Goal: Task Accomplishment & Management: Use online tool/utility

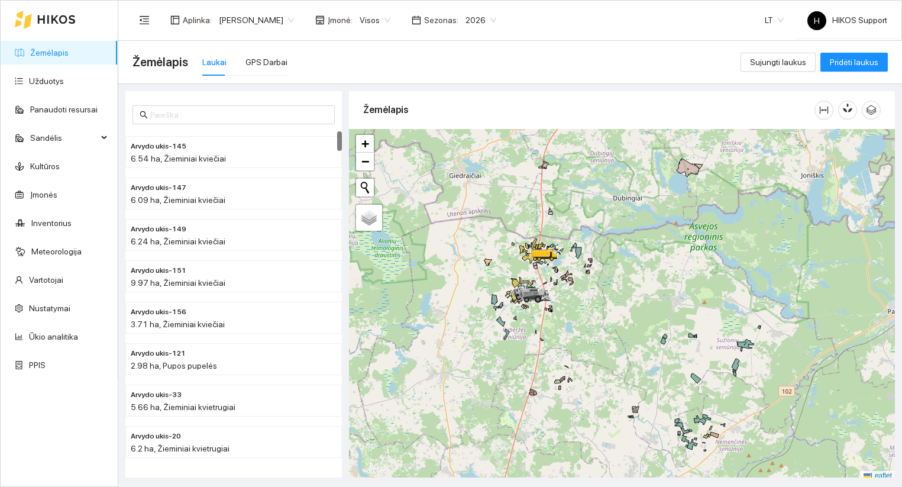
click at [471, 11] on span "2026" at bounding box center [480, 20] width 31 height 18
click at [464, 134] on div "2025" at bounding box center [470, 137] width 31 height 13
click at [575, 308] on div at bounding box center [622, 305] width 546 height 352
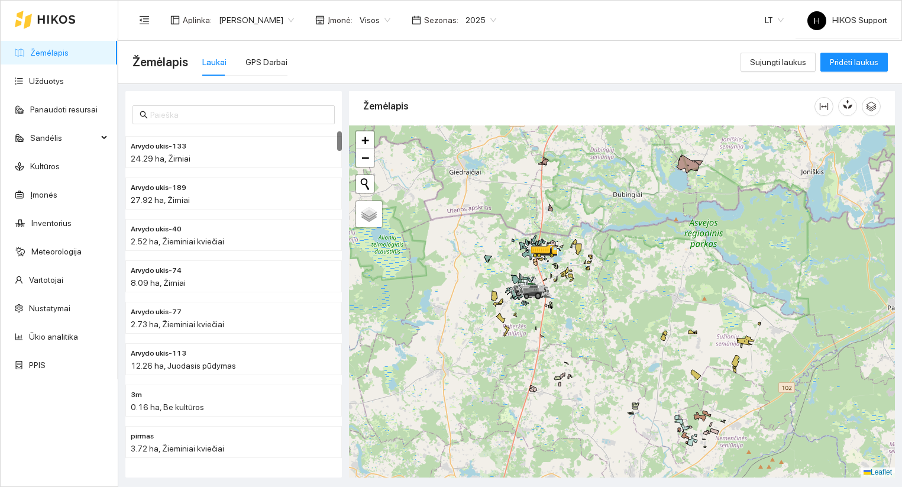
click at [575, 308] on div at bounding box center [622, 301] width 546 height 352
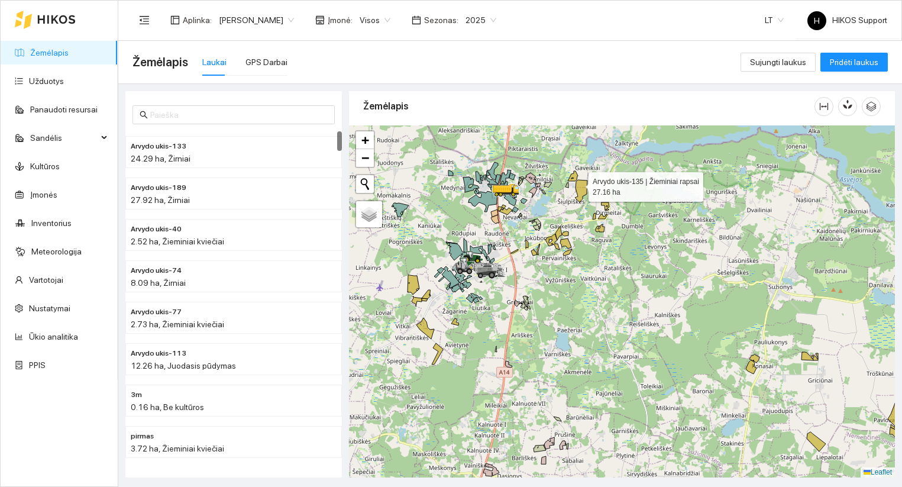
click at [578, 184] on icon at bounding box center [581, 191] width 12 height 22
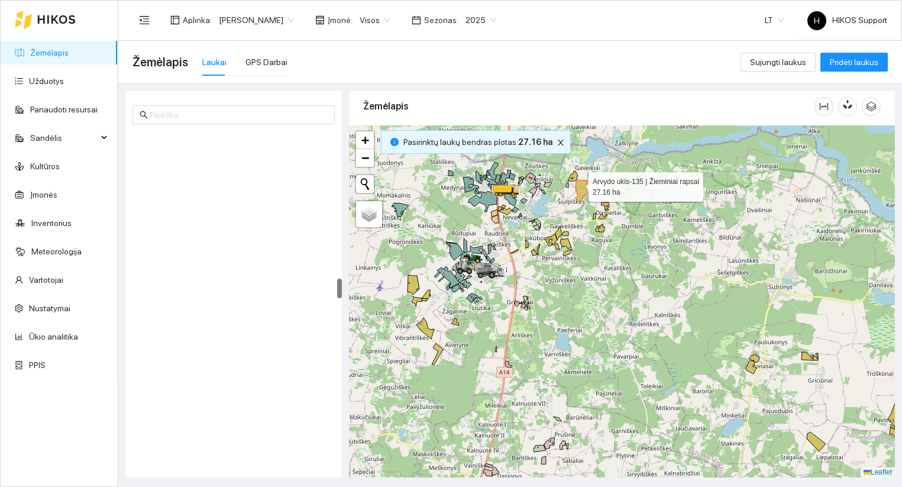
scroll to position [2437, 0]
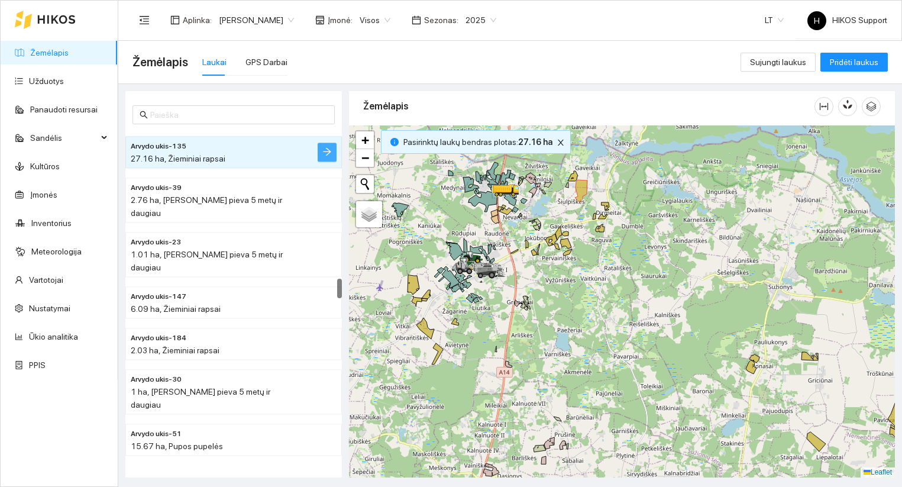
click at [328, 155] on icon "arrow-right" at bounding box center [326, 151] width 9 height 9
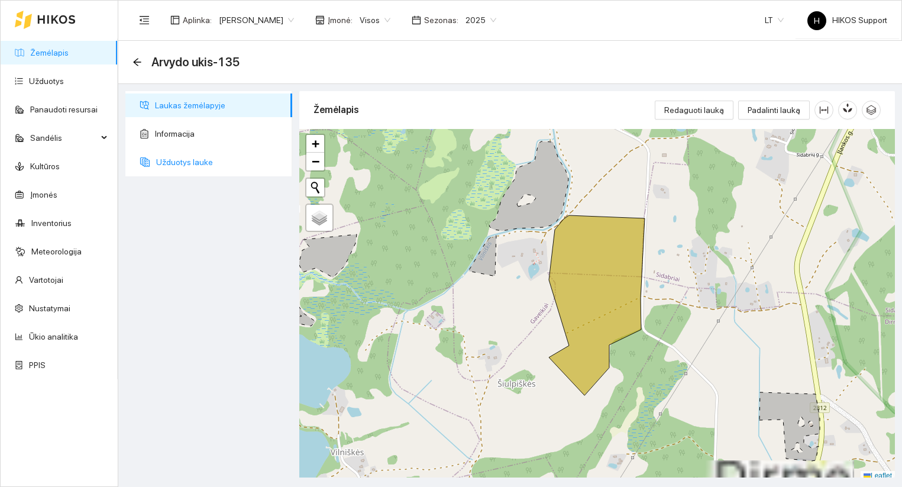
click at [173, 153] on span "Užduotys lauke" at bounding box center [219, 162] width 127 height 24
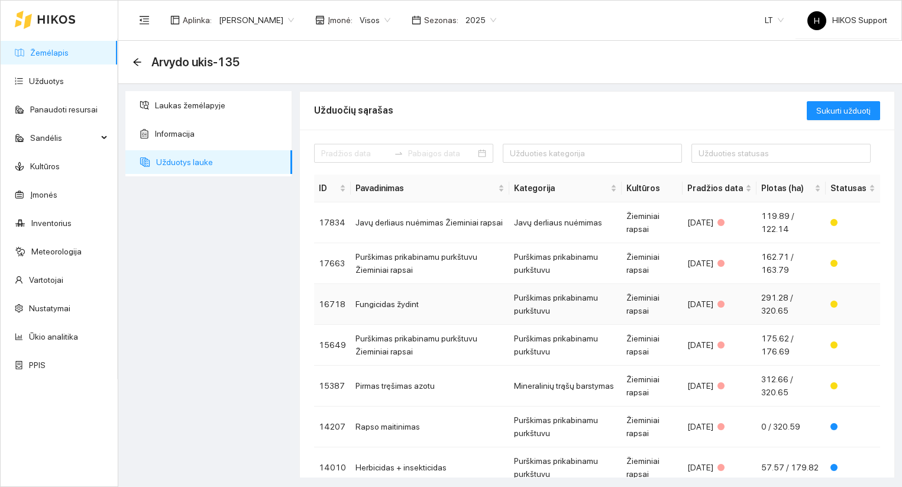
scroll to position [177, 0]
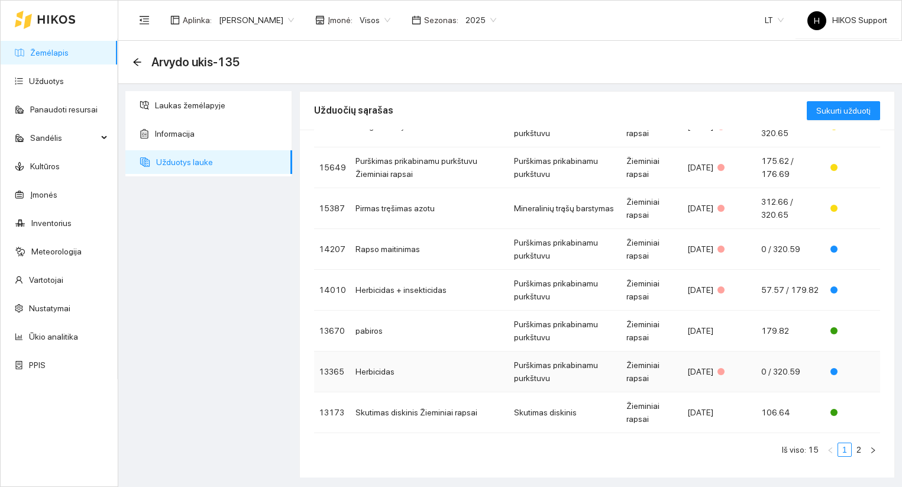
click at [434, 371] on td "Herbicidas" at bounding box center [430, 371] width 159 height 41
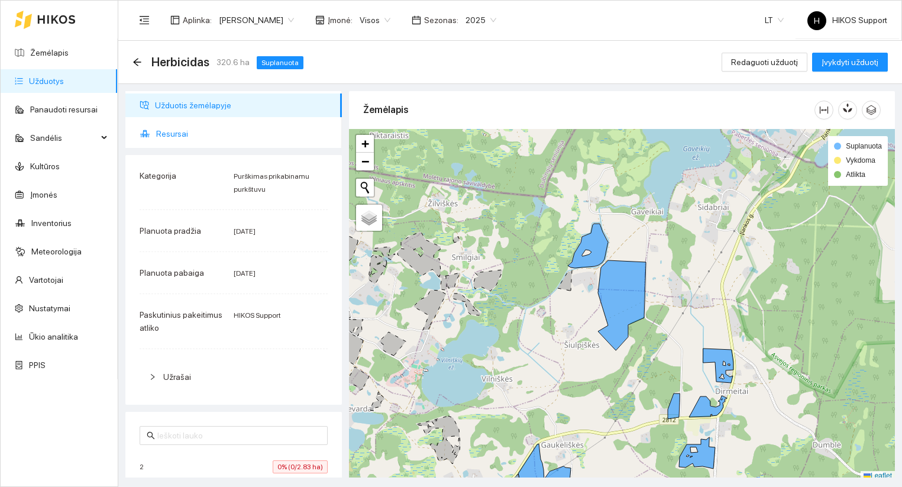
click at [178, 132] on span "Resursai" at bounding box center [244, 134] width 176 height 24
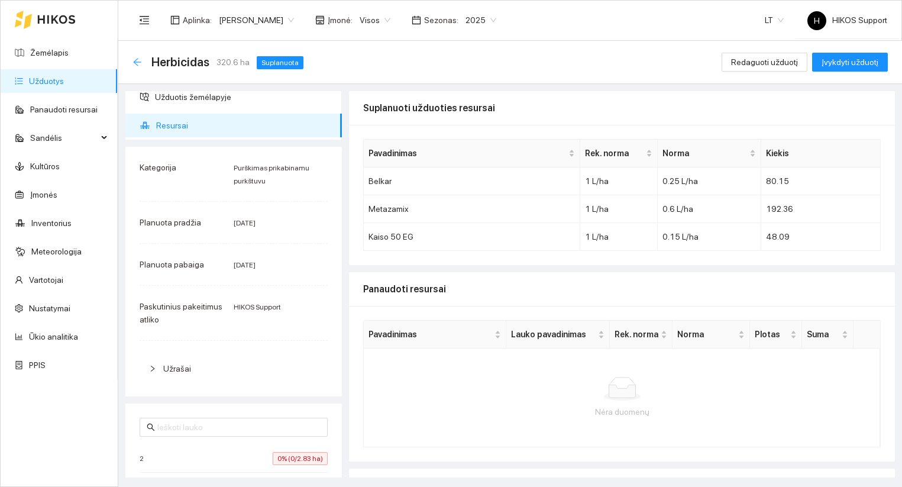
click at [134, 60] on icon "arrow-left" at bounding box center [137, 62] width 8 height 8
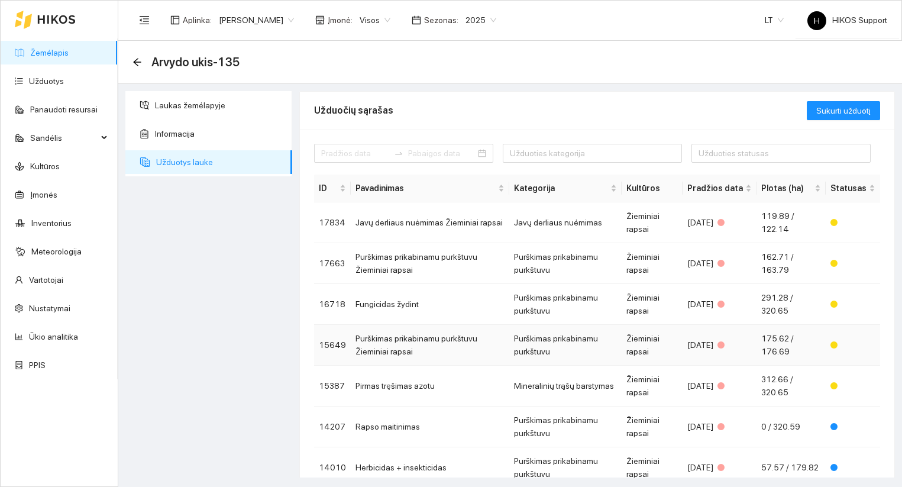
scroll to position [8, 0]
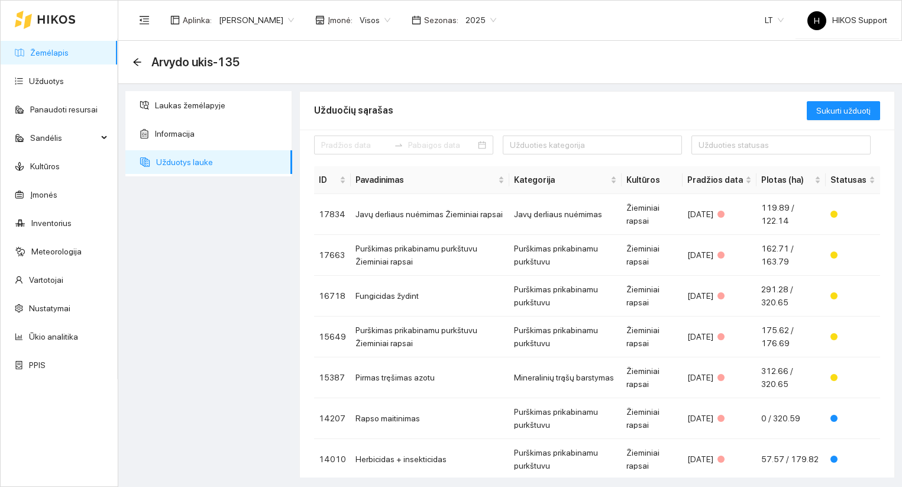
click at [69, 52] on link "Žemėlapis" at bounding box center [49, 52] width 38 height 9
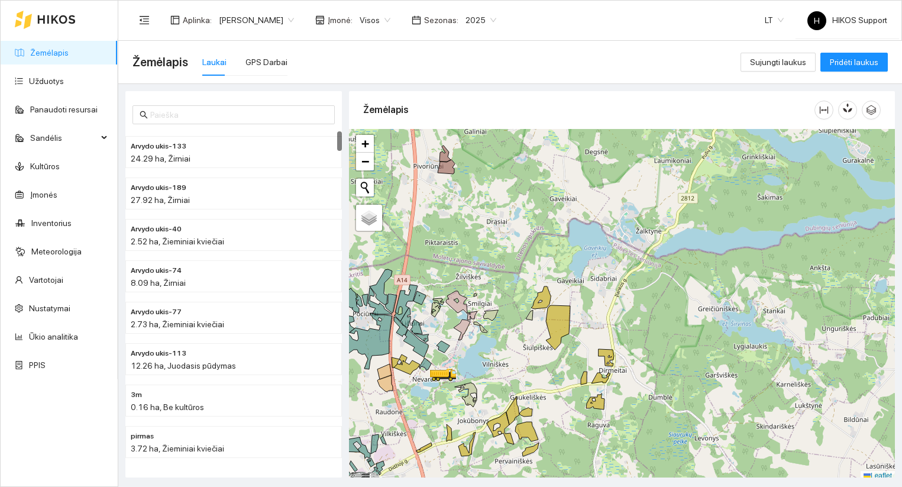
scroll to position [4, 0]
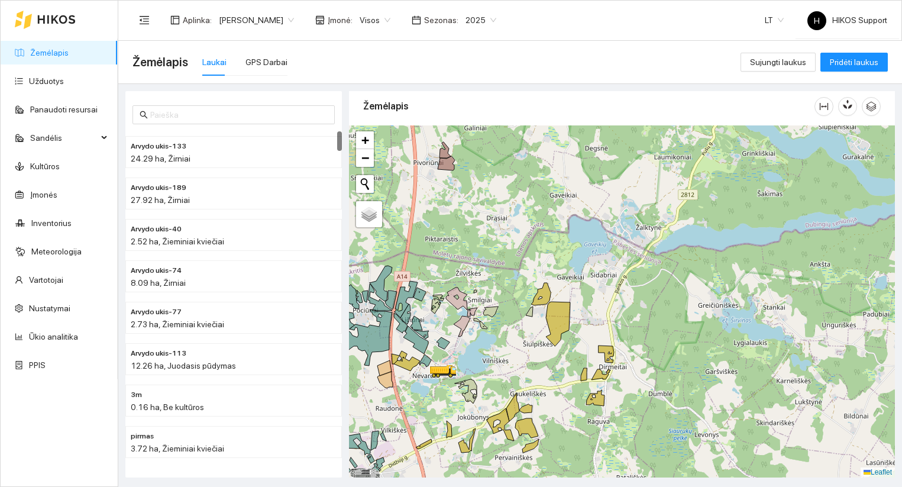
drag, startPoint x: 538, startPoint y: 390, endPoint x: 640, endPoint y: 284, distance: 146.8
click at [640, 284] on div at bounding box center [622, 301] width 546 height 352
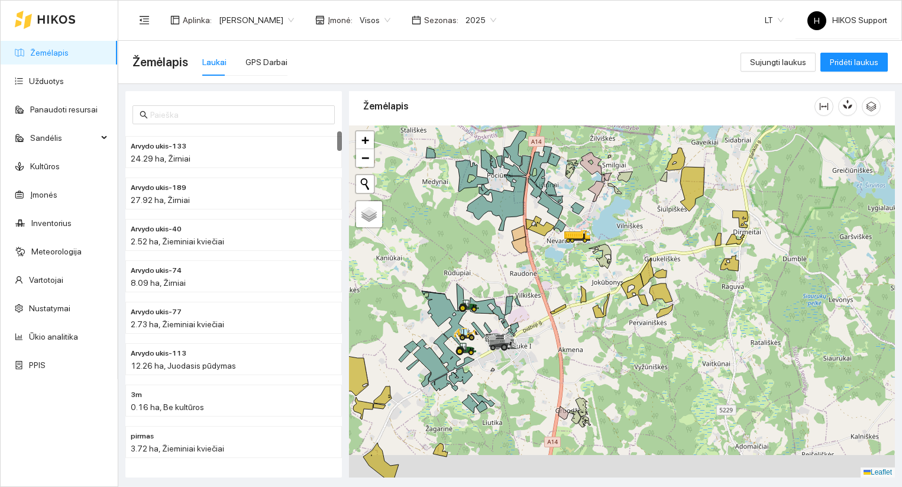
drag, startPoint x: 512, startPoint y: 380, endPoint x: 688, endPoint y: 251, distance: 218.9
click at [687, 251] on div at bounding box center [622, 301] width 546 height 352
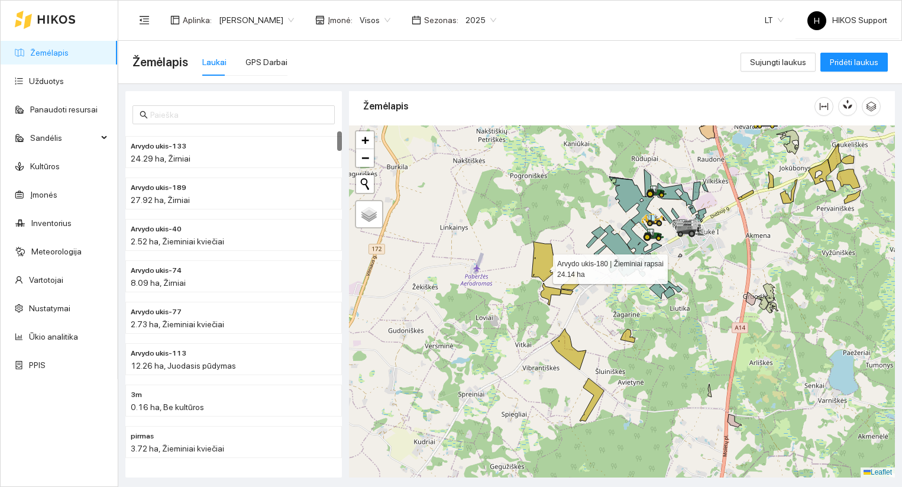
click at [542, 266] on icon at bounding box center [544, 262] width 24 height 40
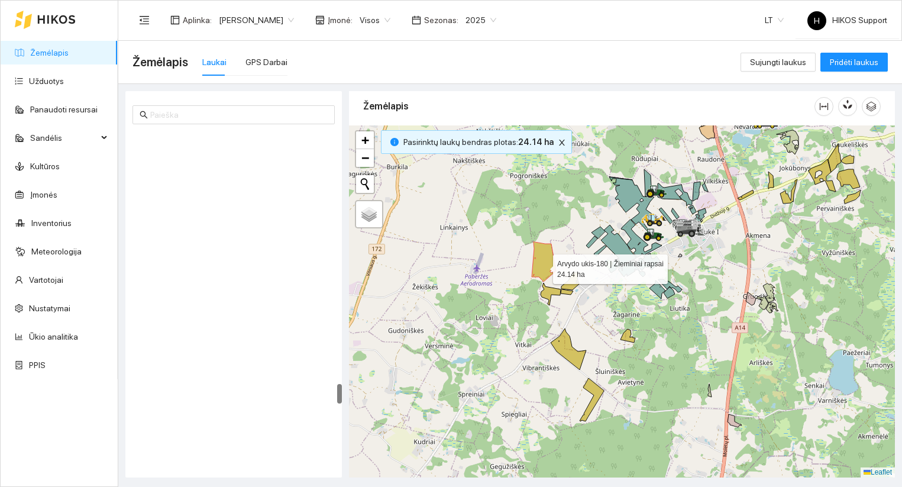
scroll to position [4171, 0]
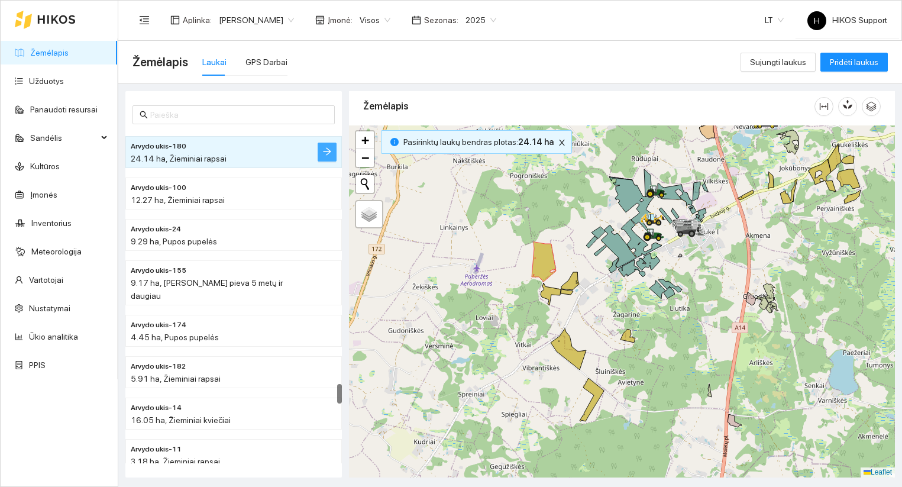
click at [325, 154] on icon "arrow-right" at bounding box center [326, 151] width 9 height 9
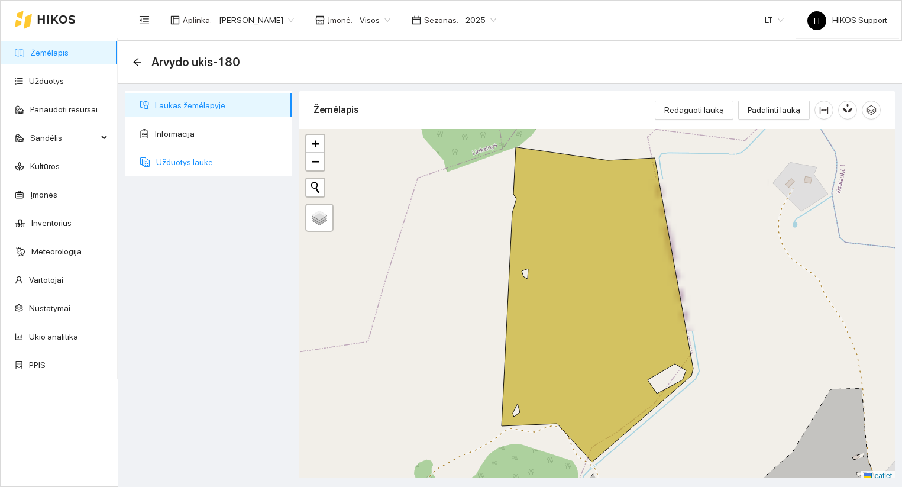
click at [199, 159] on span "Užduotys lauke" at bounding box center [219, 162] width 127 height 24
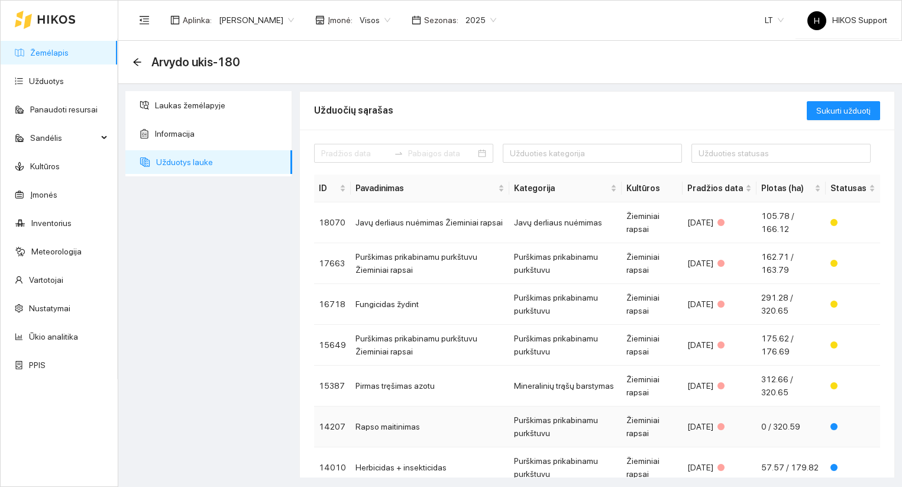
scroll to position [177, 0]
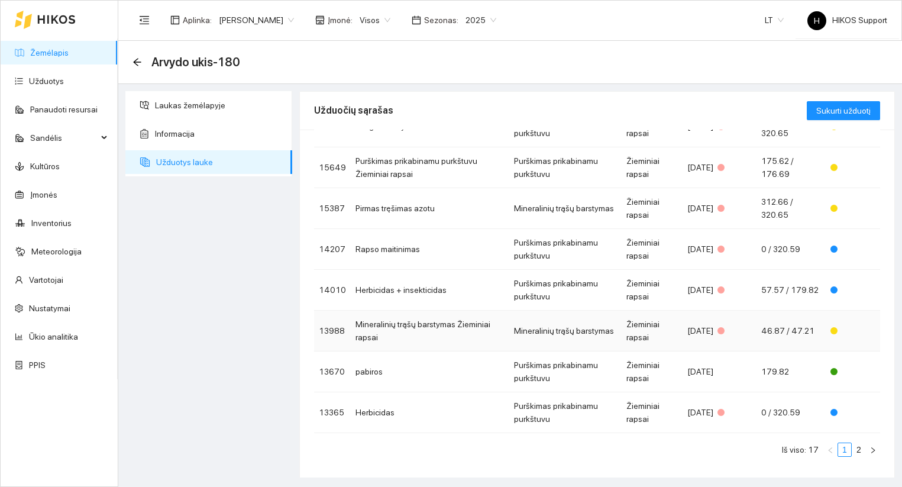
click at [430, 335] on td "Mineralinių trąšų barstymas Žieminiai rapsai" at bounding box center [430, 331] width 159 height 41
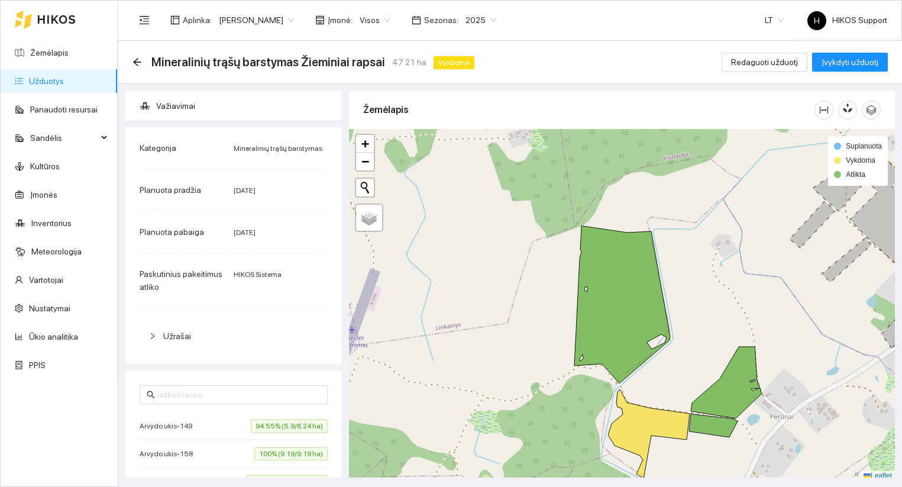
scroll to position [21, 0]
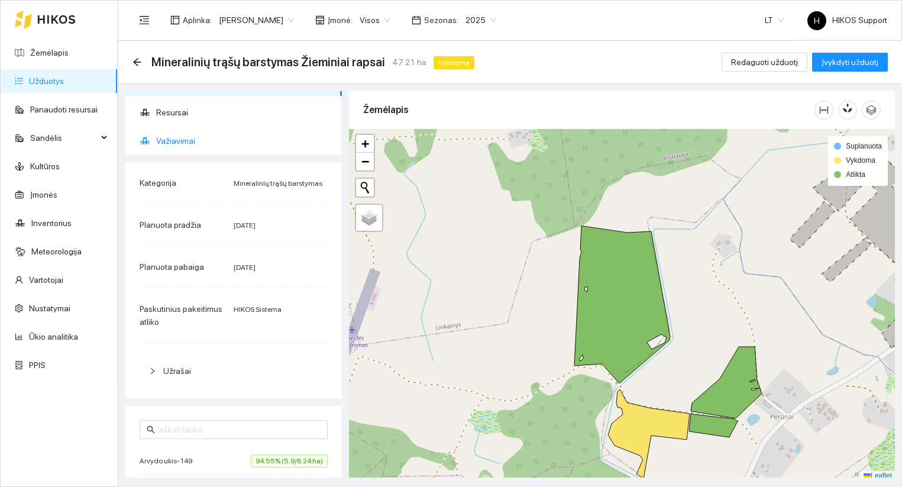
click at [170, 141] on span "Važiavimai" at bounding box center [244, 141] width 176 height 24
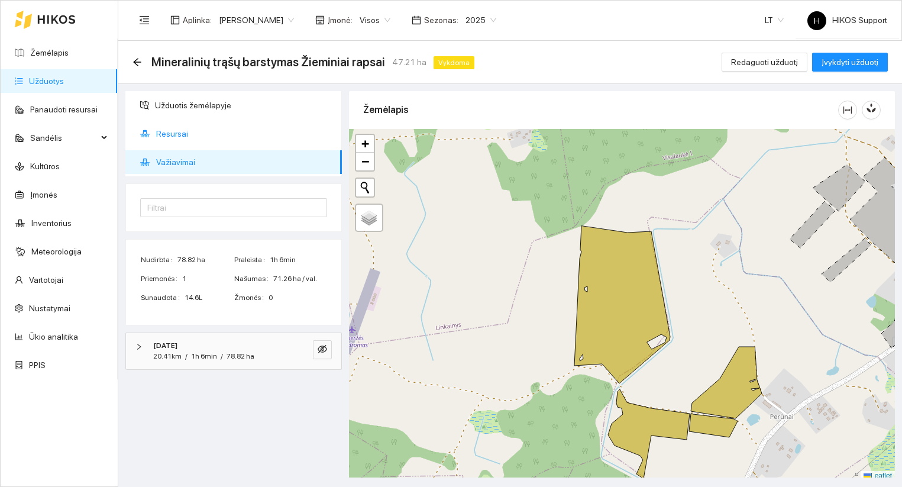
click at [169, 131] on span "Resursai" at bounding box center [244, 134] width 176 height 24
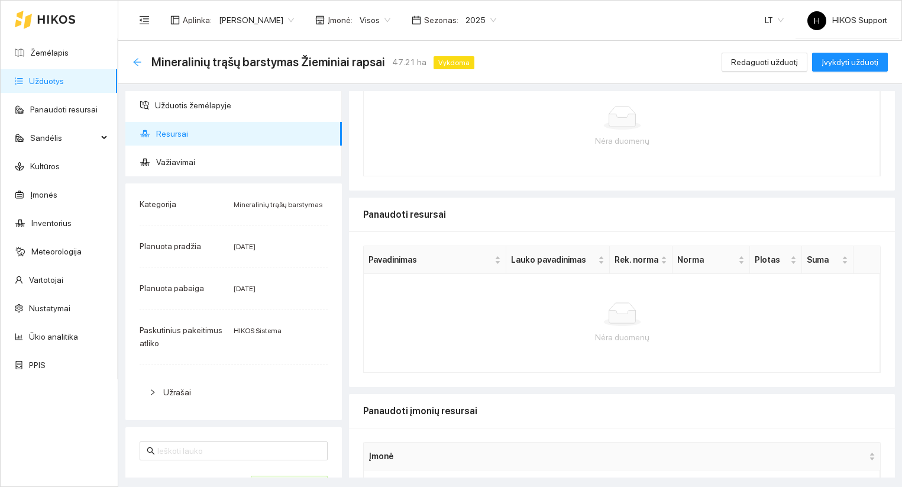
click at [137, 63] on icon "arrow-left" at bounding box center [136, 61] width 9 height 9
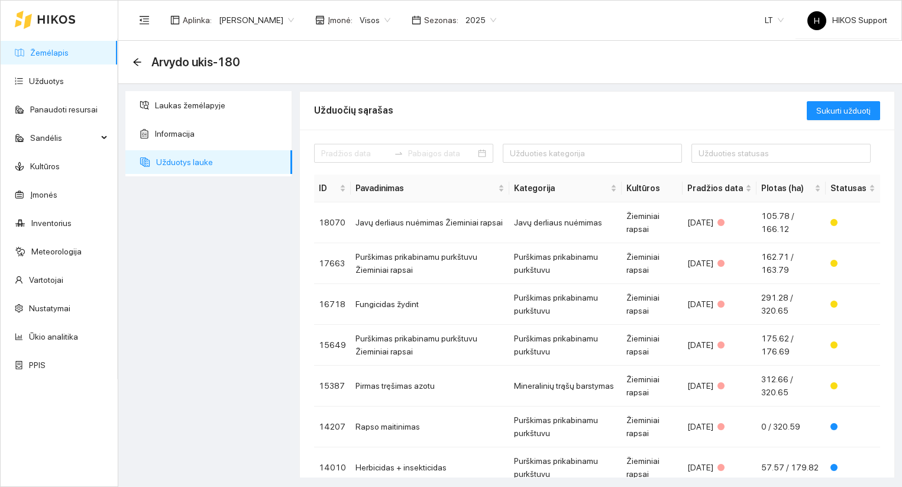
click at [47, 52] on link "Žemėlapis" at bounding box center [49, 52] width 38 height 9
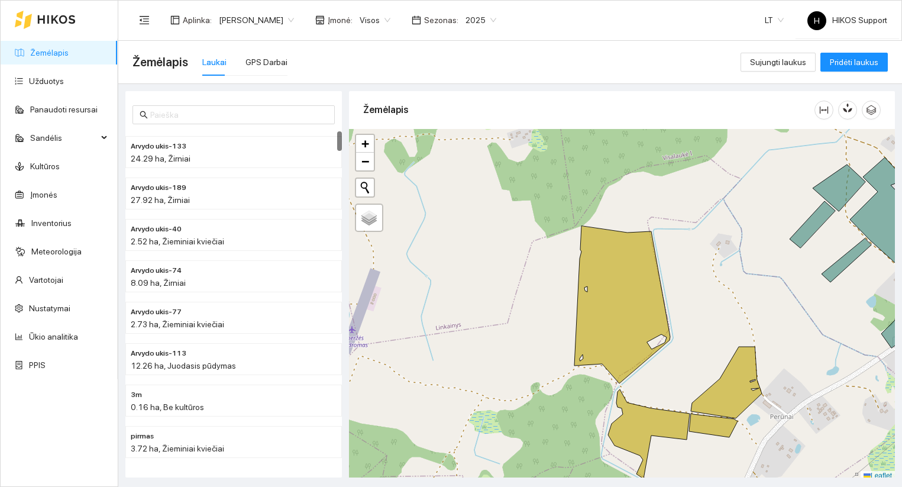
scroll to position [4, 0]
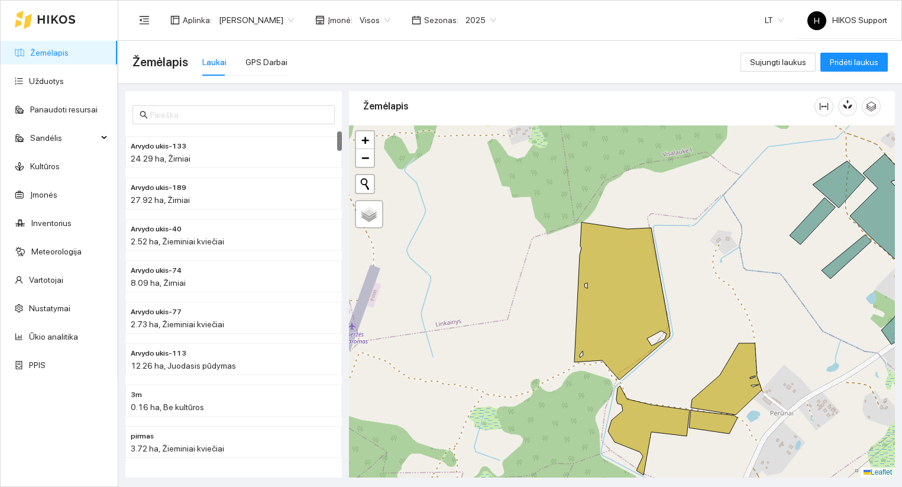
drag, startPoint x: 697, startPoint y: 362, endPoint x: 561, endPoint y: 216, distance: 199.6
click at [578, 220] on div at bounding box center [622, 301] width 546 height 352
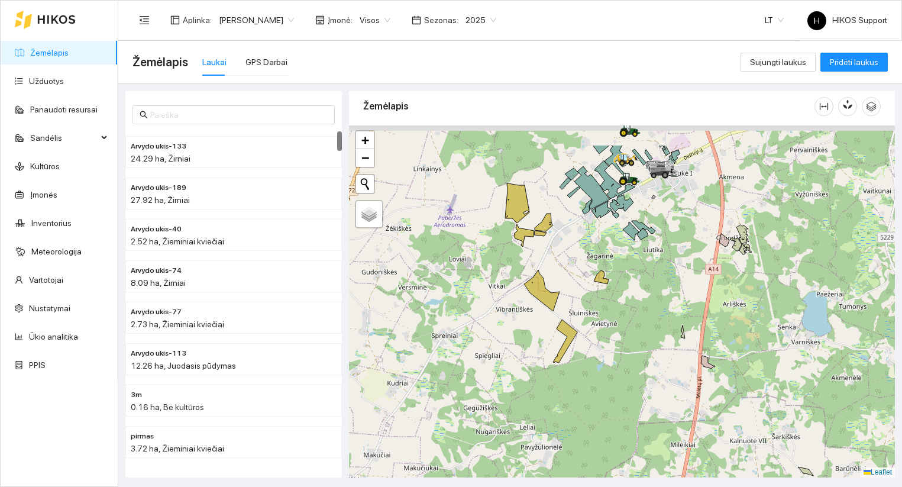
drag, startPoint x: 550, startPoint y: 167, endPoint x: 573, endPoint y: 242, distance: 79.1
click at [573, 242] on div at bounding box center [622, 301] width 546 height 352
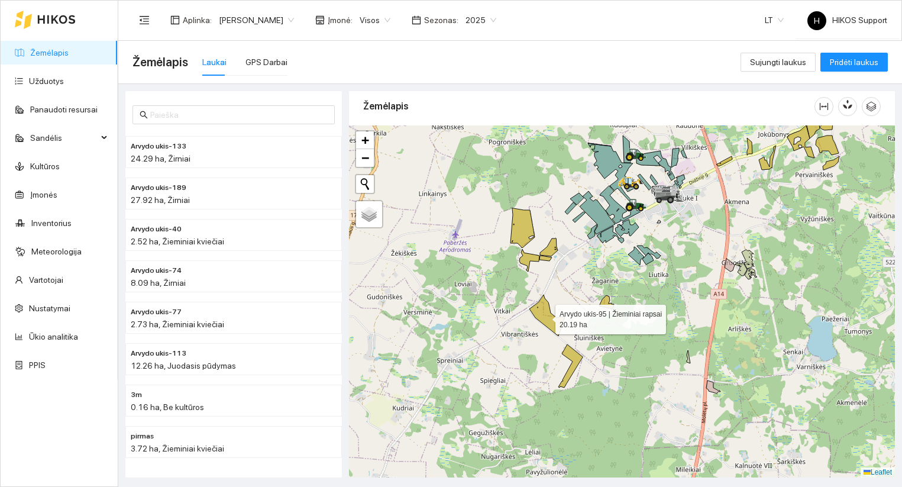
click at [544, 316] on icon at bounding box center [546, 315] width 35 height 41
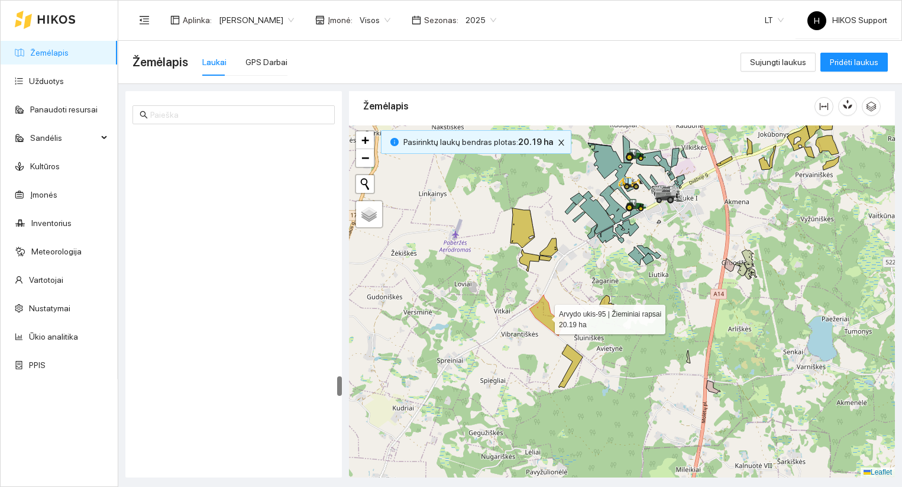
scroll to position [4047, 0]
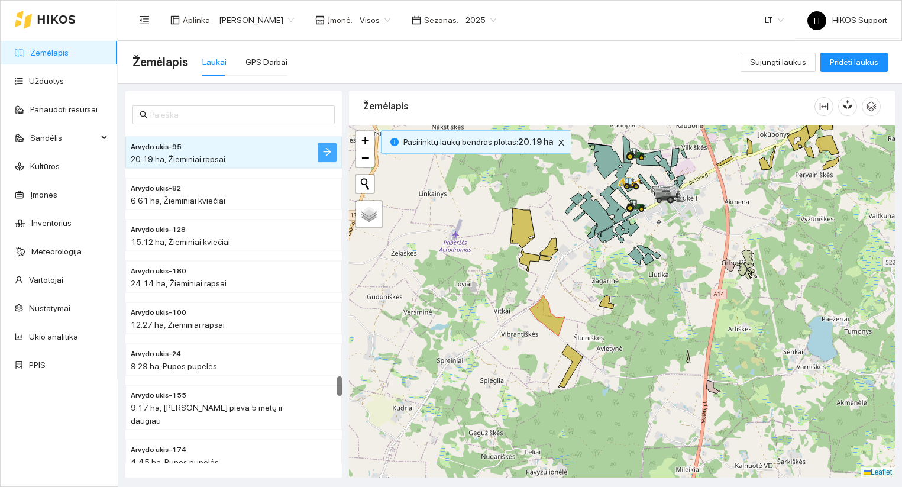
click at [326, 151] on icon "arrow-right" at bounding box center [327, 152] width 8 height 8
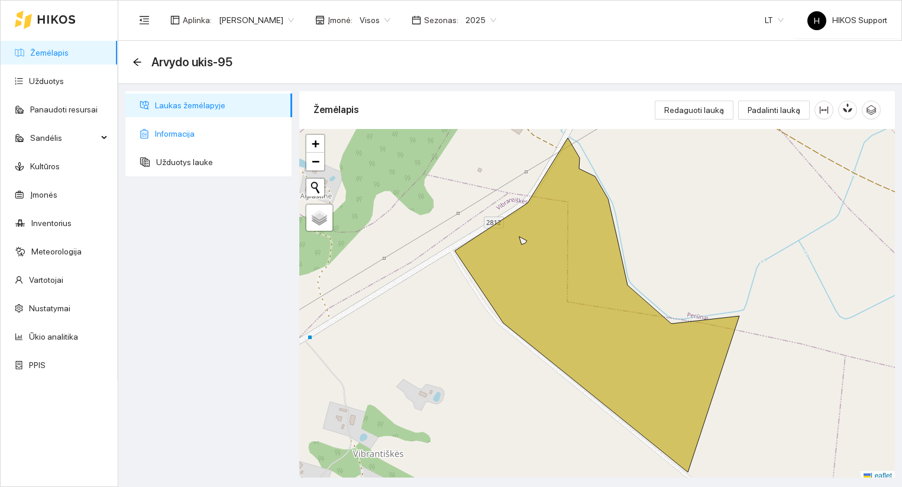
click at [157, 127] on span "Informacija" at bounding box center [219, 134] width 128 height 24
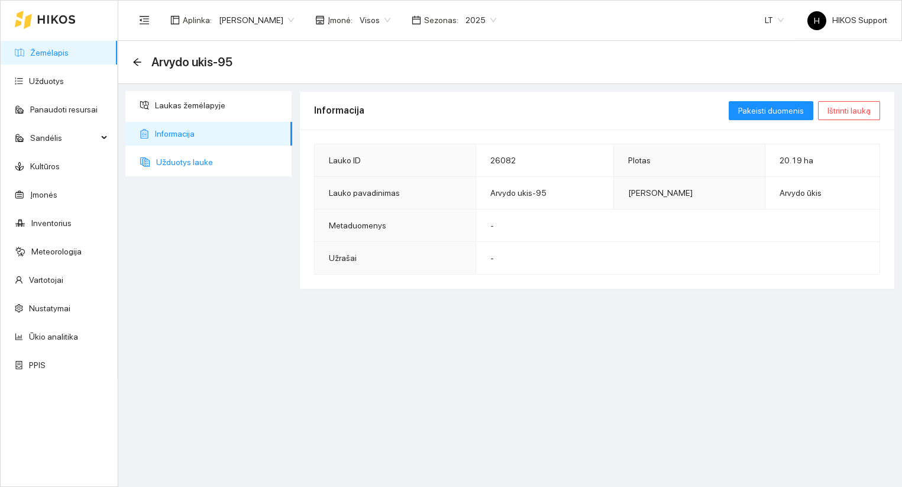
click at [210, 157] on span "Užduotys lauke" at bounding box center [219, 162] width 127 height 24
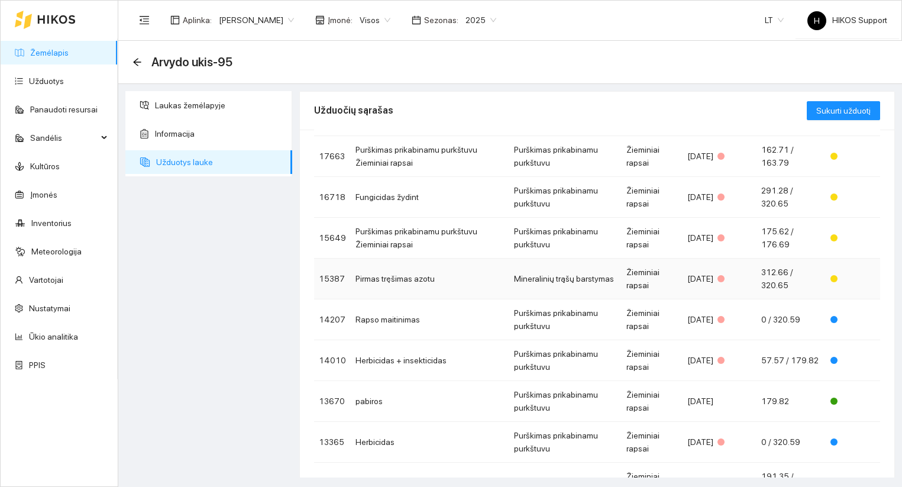
scroll to position [177, 0]
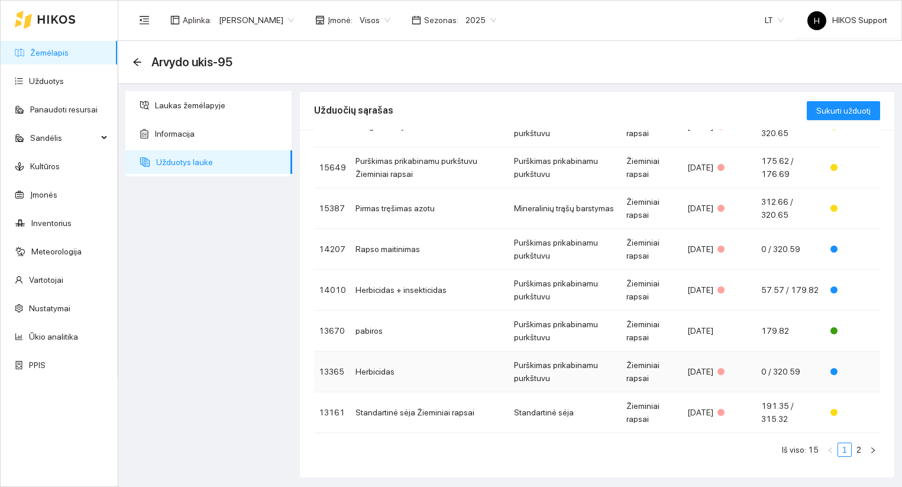
click at [376, 374] on td "Herbicidas" at bounding box center [430, 371] width 159 height 41
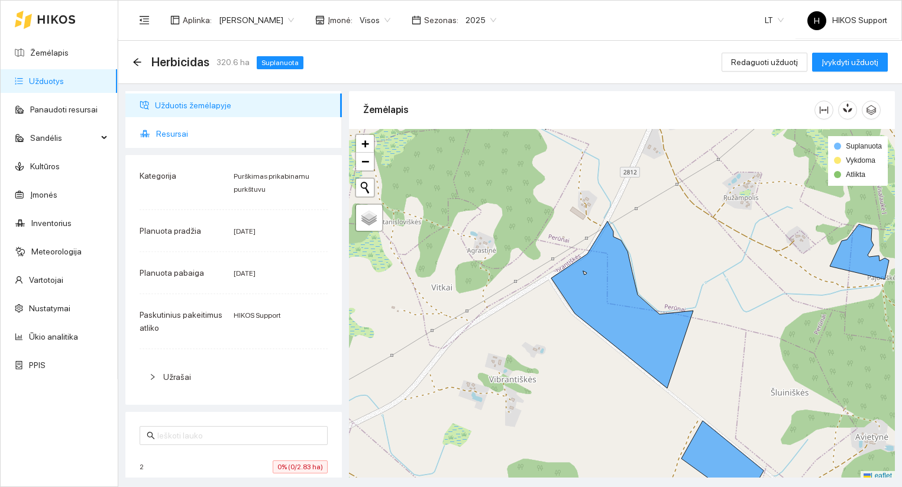
click at [186, 134] on span "Resursai" at bounding box center [244, 134] width 176 height 24
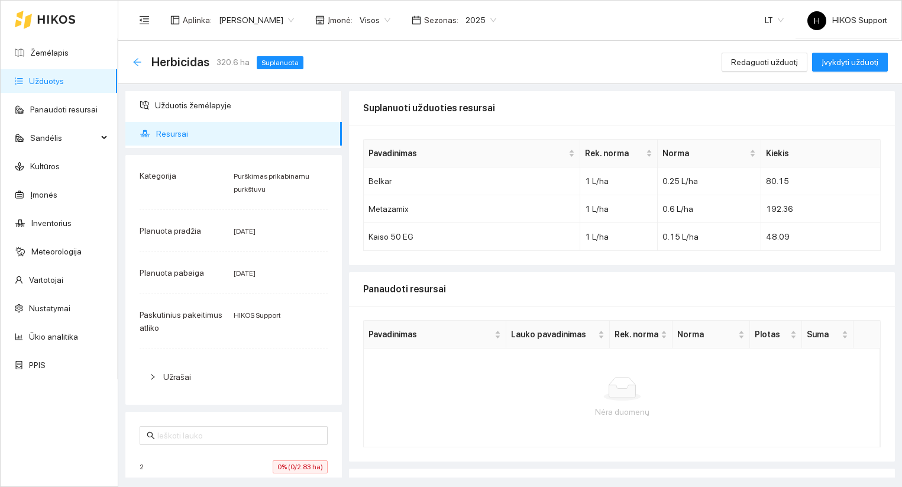
click at [136, 59] on icon "arrow-left" at bounding box center [136, 61] width 9 height 9
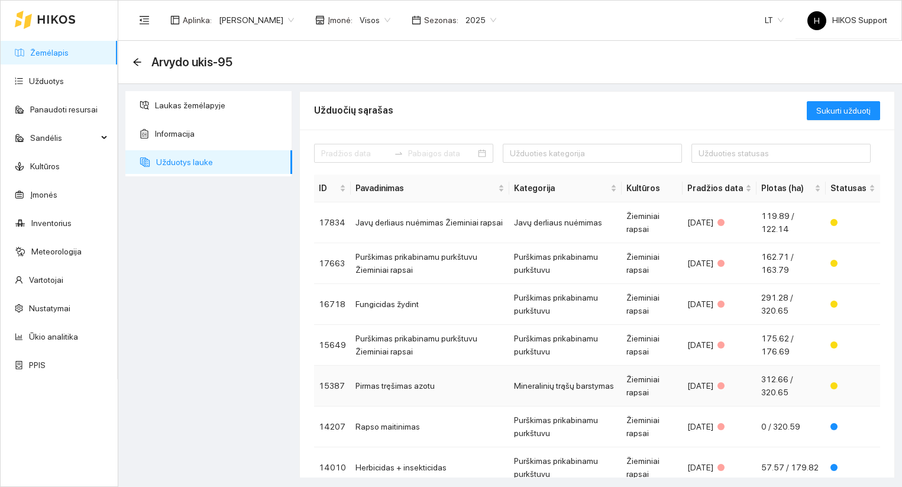
scroll to position [177, 0]
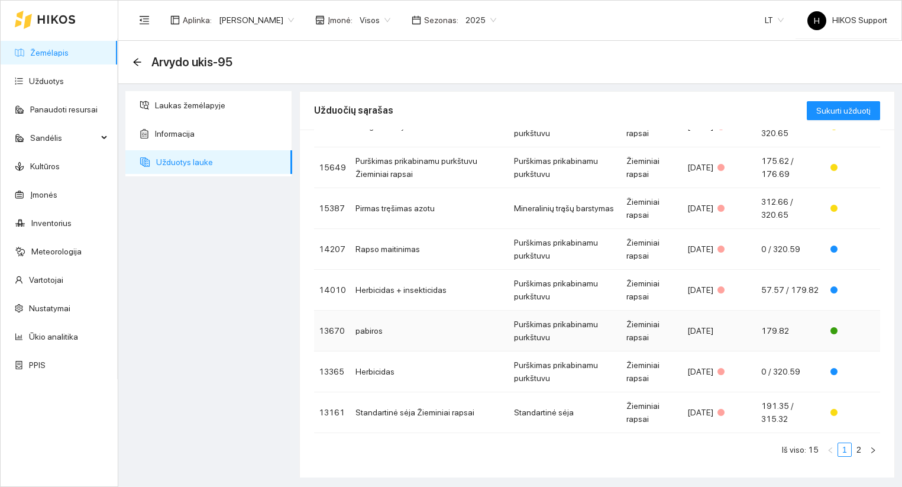
click at [430, 324] on td "pabiros" at bounding box center [430, 331] width 159 height 41
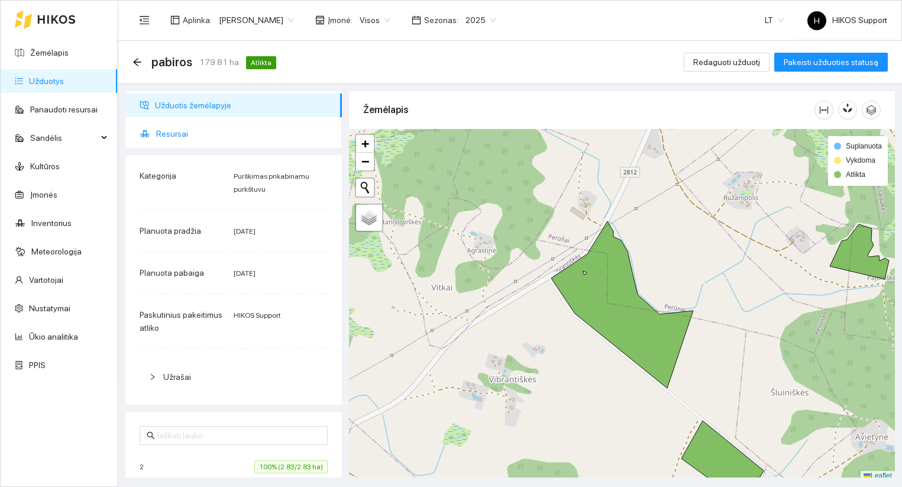
click at [170, 136] on span "Resursai" at bounding box center [244, 134] width 176 height 24
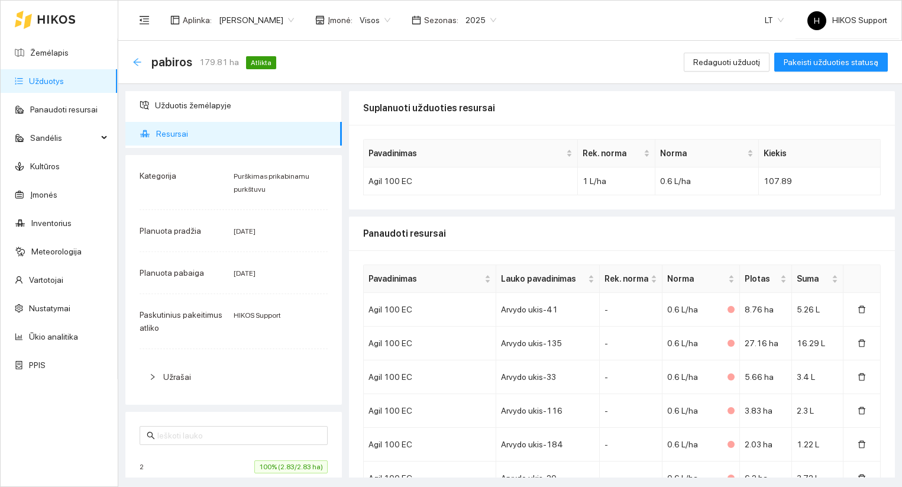
click at [137, 61] on icon "arrow-left" at bounding box center [136, 61] width 9 height 9
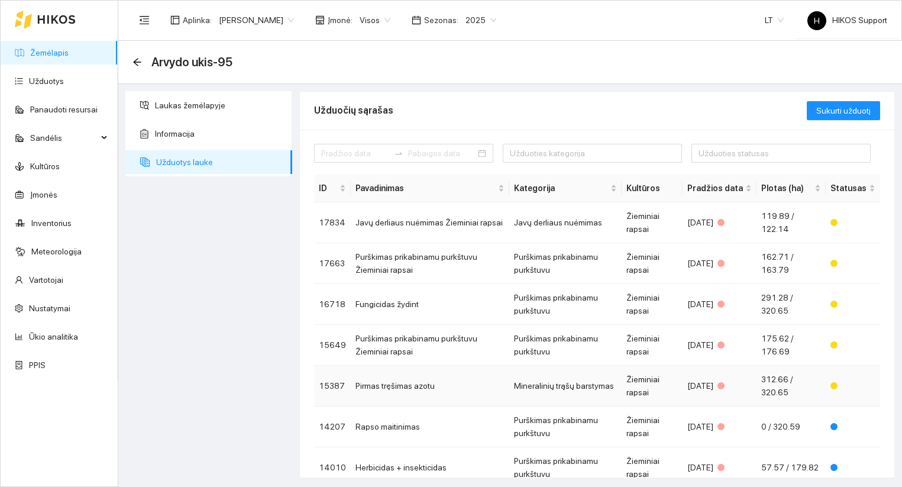
scroll to position [177, 0]
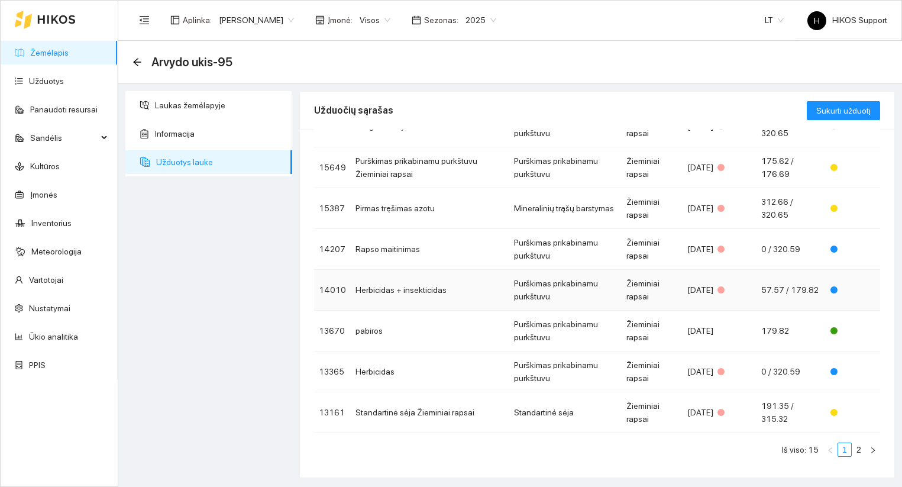
click at [461, 296] on td "Herbicidas + insekticidas" at bounding box center [430, 290] width 159 height 41
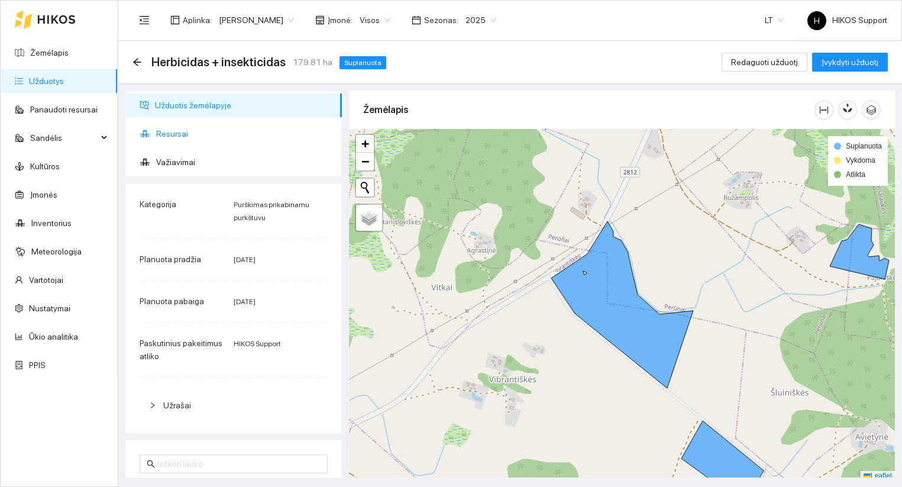
click at [174, 128] on span "Resursai" at bounding box center [244, 134] width 176 height 24
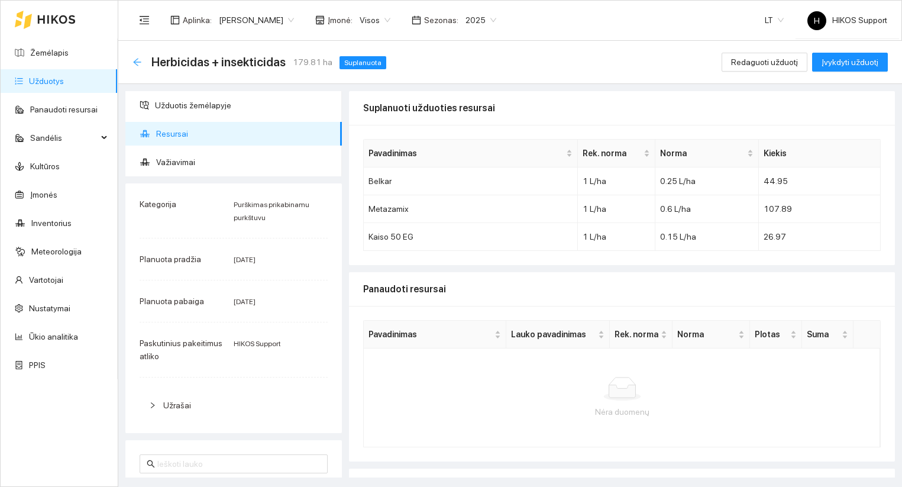
click at [138, 62] on icon "arrow-left" at bounding box center [137, 62] width 8 height 8
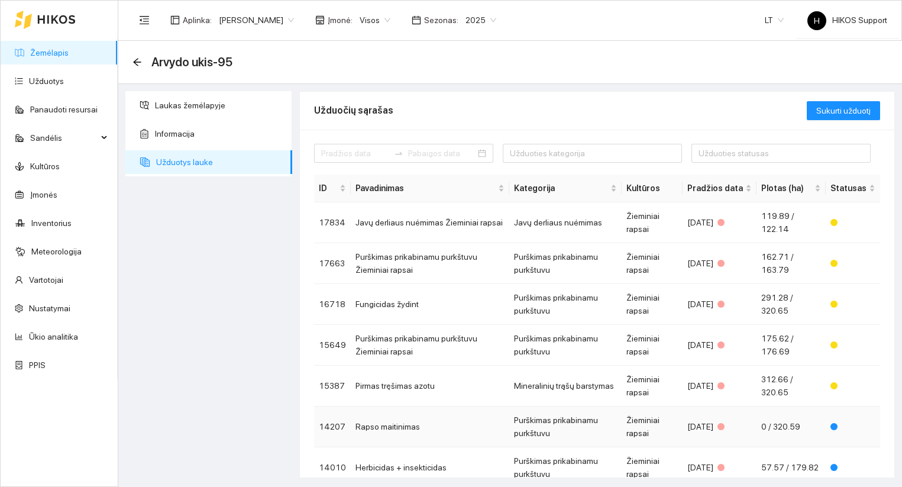
scroll to position [106, 0]
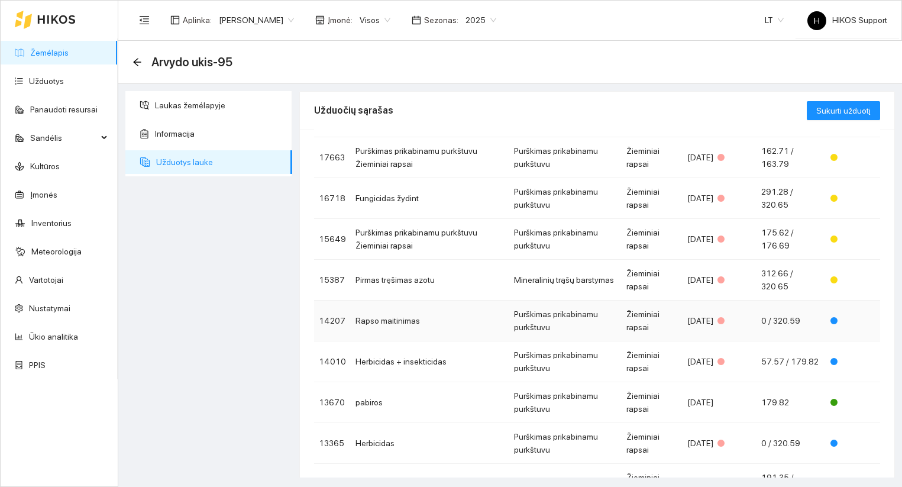
click at [400, 320] on td "Rapso maitinimas" at bounding box center [430, 320] width 159 height 41
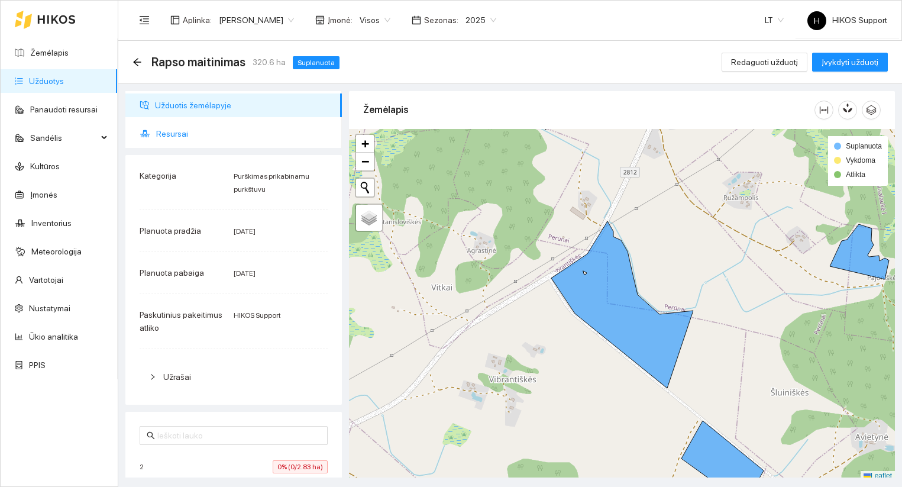
click at [199, 137] on span "Resursai" at bounding box center [244, 134] width 176 height 24
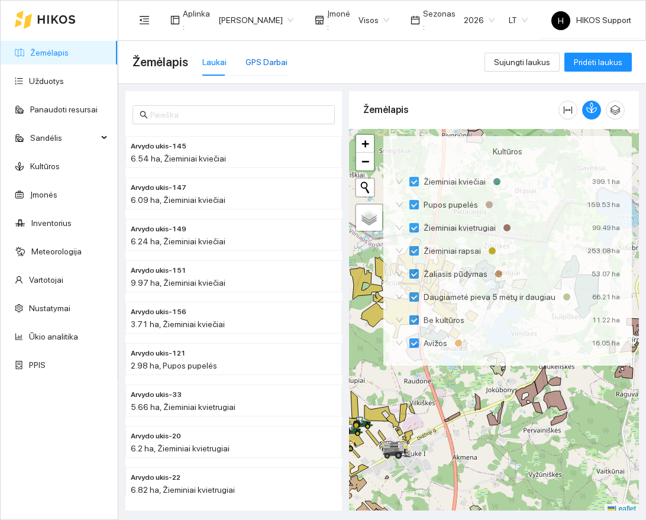
click at [259, 60] on div "GPS Darbai" at bounding box center [266, 62] width 42 height 13
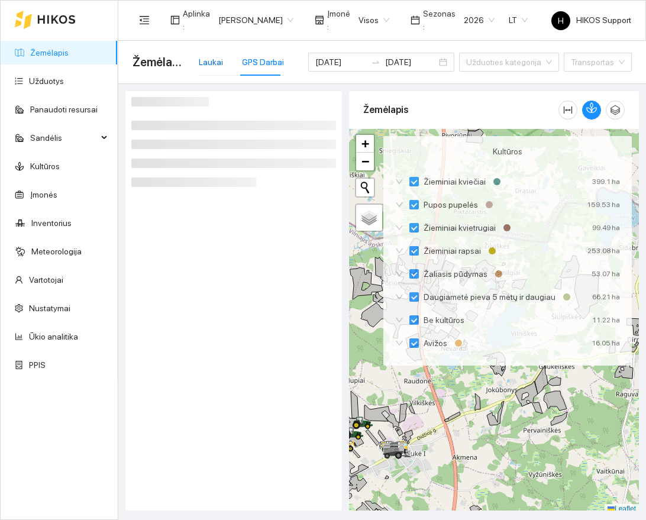
click at [201, 60] on div "Laukai" at bounding box center [211, 62] width 24 height 13
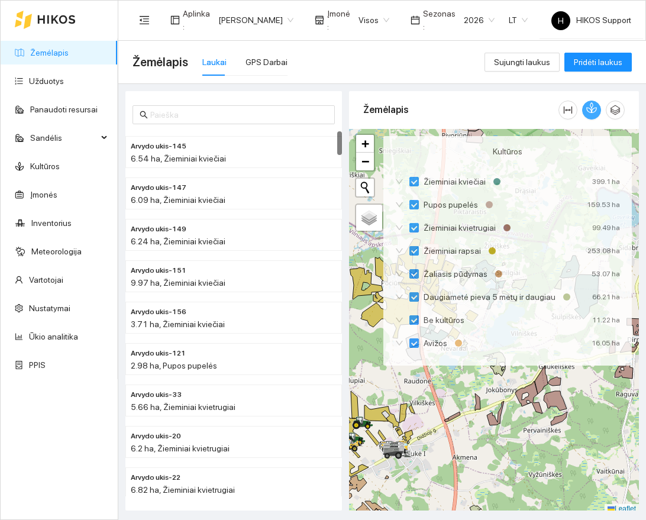
click at [593, 114] on button "button" at bounding box center [591, 110] width 19 height 19
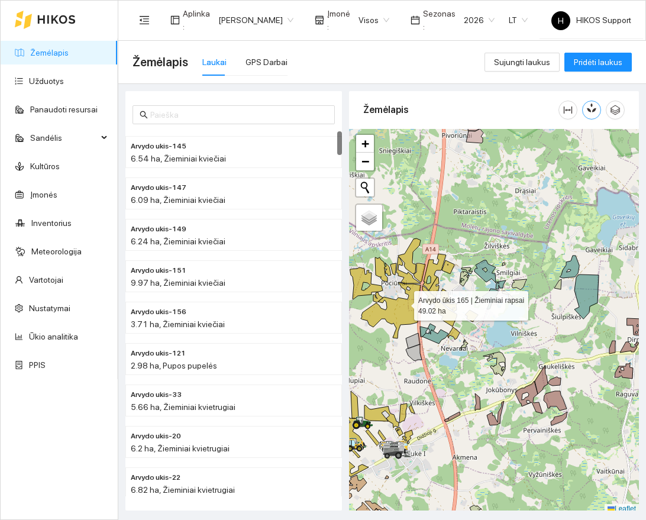
click at [465, 17] on span "2026" at bounding box center [479, 20] width 31 height 18
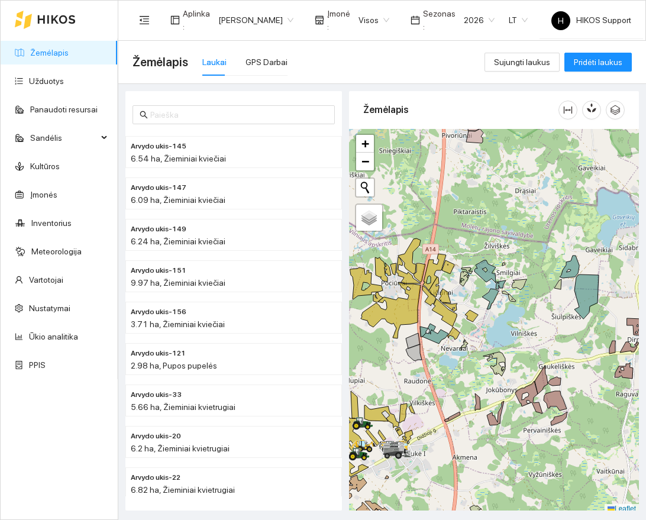
click at [474, 11] on div "2026" at bounding box center [479, 20] width 45 height 19
click at [460, 134] on div "2025" at bounding box center [470, 137] width 31 height 13
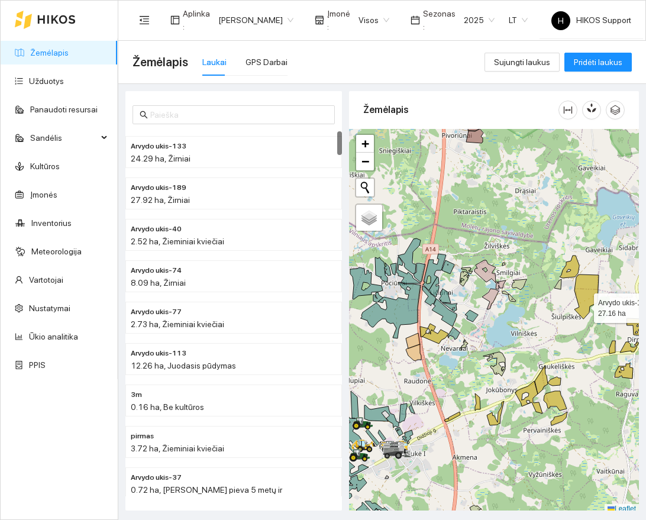
click at [584, 303] on icon at bounding box center [586, 296] width 24 height 44
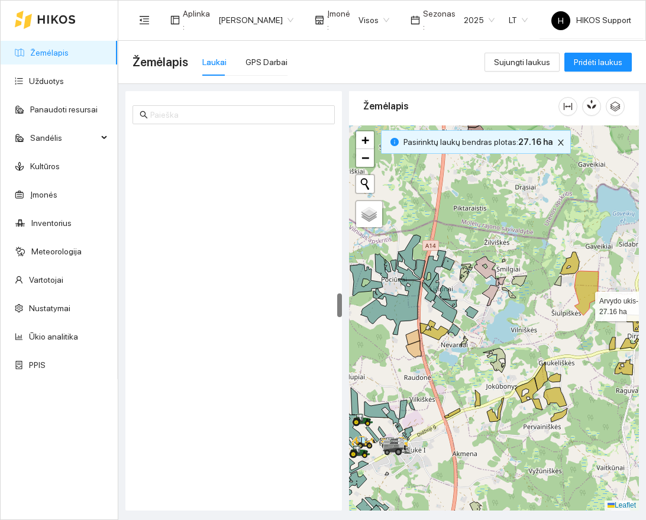
scroll to position [2437, 0]
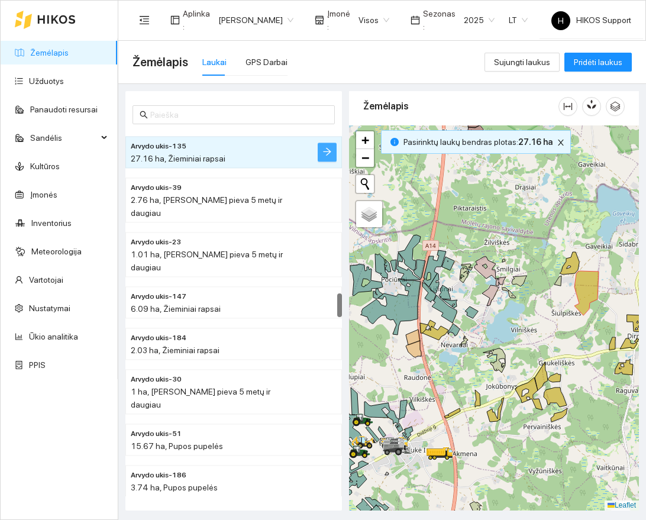
click at [329, 148] on icon "arrow-right" at bounding box center [326, 151] width 9 height 9
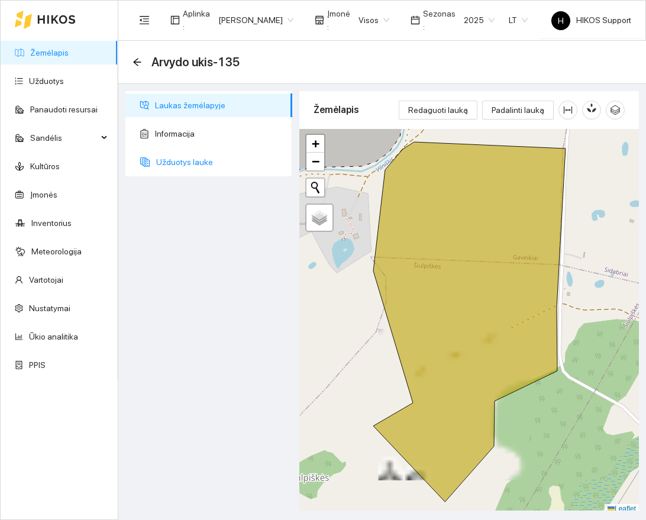
click at [177, 161] on span "Užduotys lauke" at bounding box center [219, 162] width 127 height 24
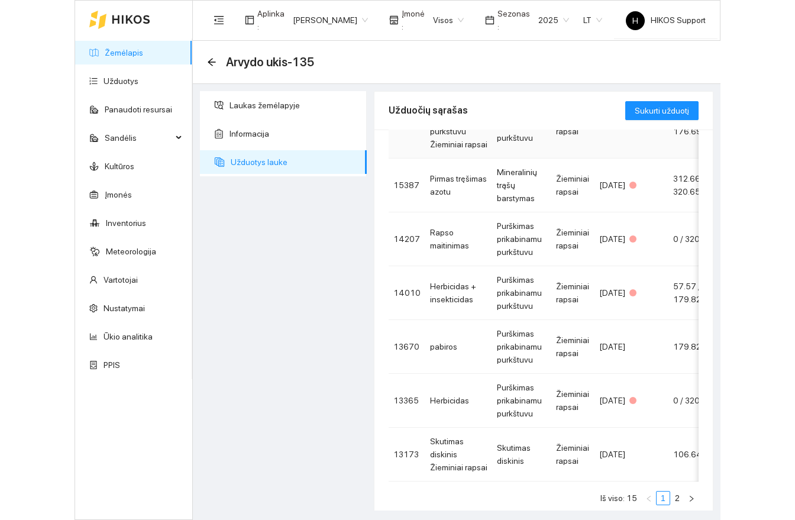
scroll to position [300, 0]
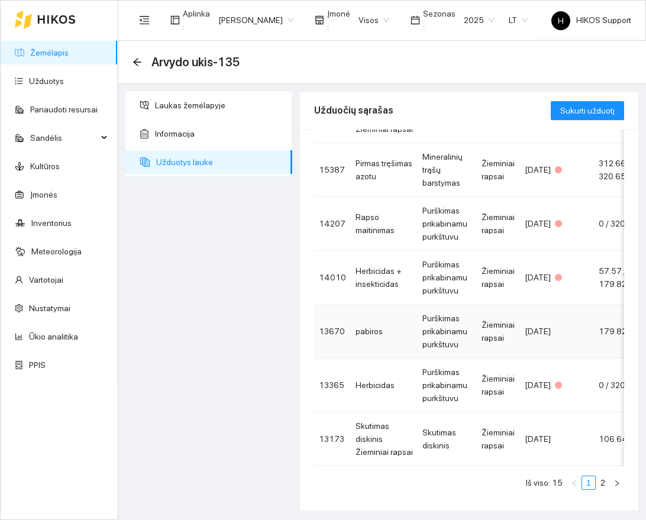
click at [419, 330] on td "Purškimas prikabinamu purkštuvu" at bounding box center [447, 332] width 59 height 54
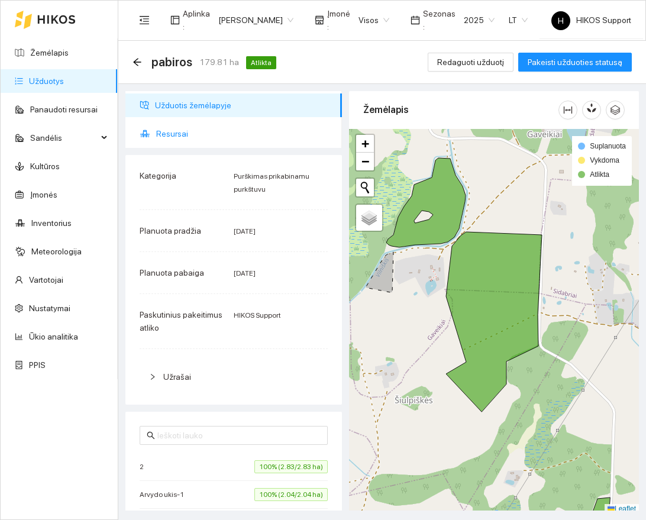
click at [175, 139] on span "Resursai" at bounding box center [244, 134] width 176 height 24
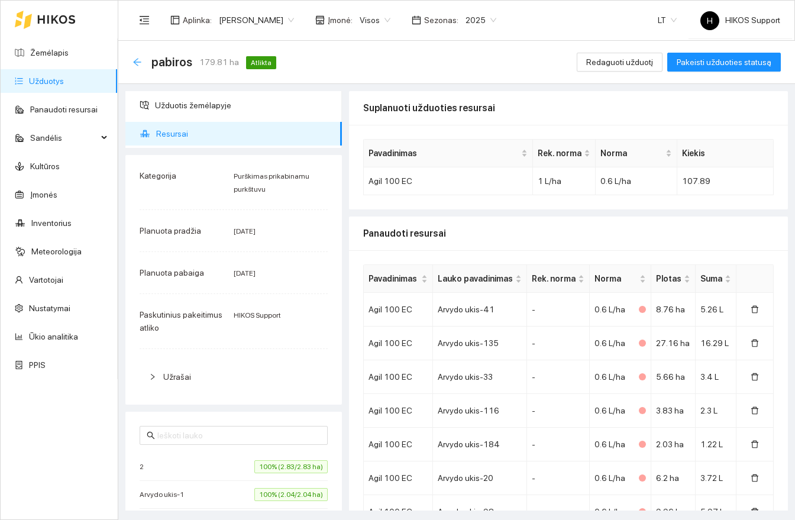
click at [134, 60] on icon "arrow-left" at bounding box center [136, 61] width 9 height 9
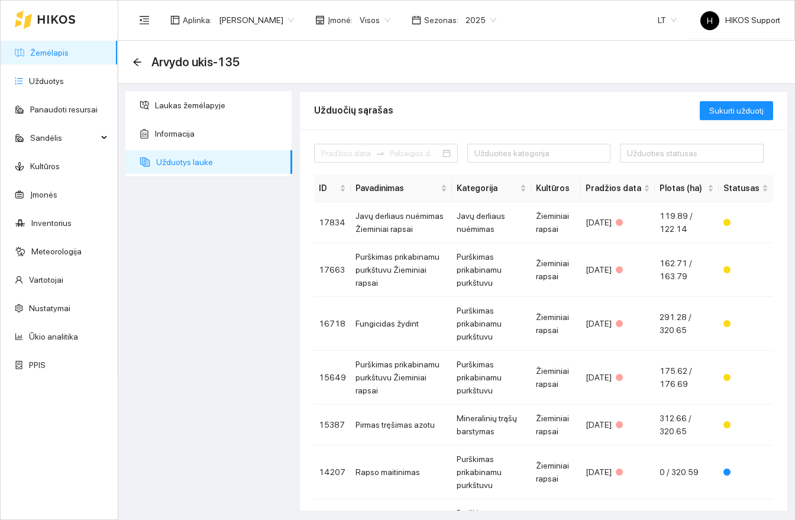
click at [37, 49] on link "Žemėlapis" at bounding box center [49, 52] width 38 height 9
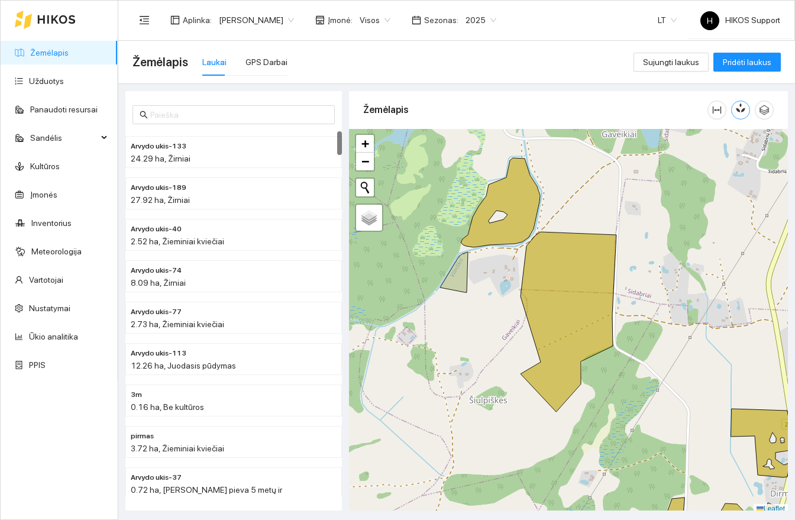
click at [645, 106] on icon "button" at bounding box center [742, 108] width 7 height 10
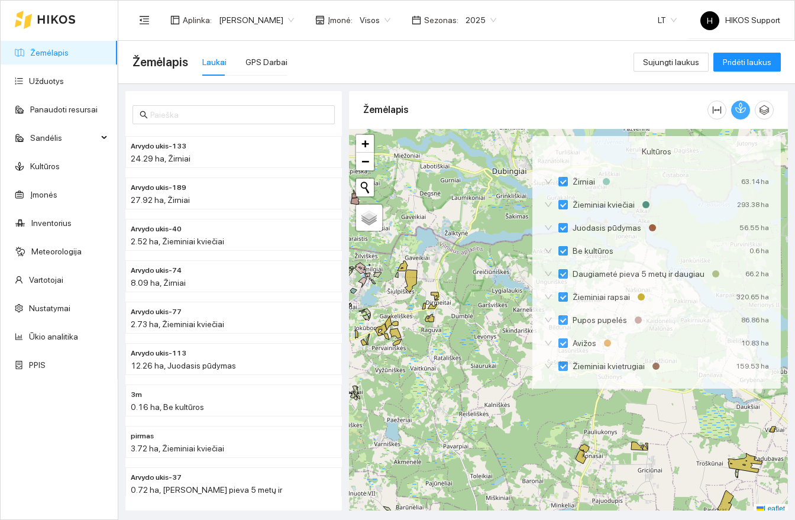
click at [479, 20] on span "2025" at bounding box center [480, 20] width 31 height 18
click at [473, 149] on div "2026" at bounding box center [470, 156] width 45 height 19
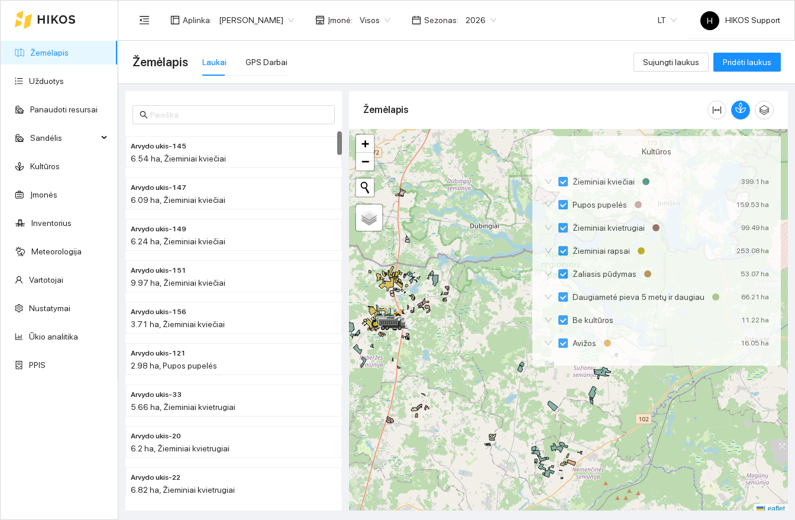
scroll to position [4, 0]
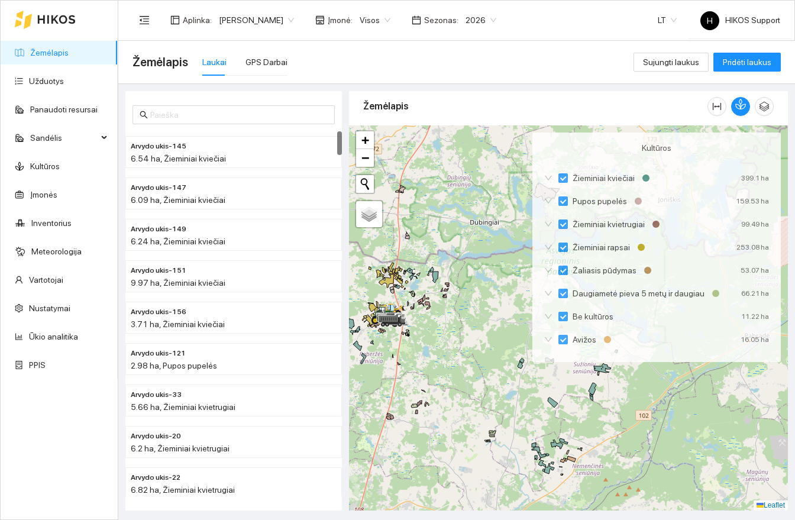
drag, startPoint x: 454, startPoint y: 276, endPoint x: 512, endPoint y: 276, distance: 57.4
click at [512, 276] on div at bounding box center [568, 317] width 439 height 385
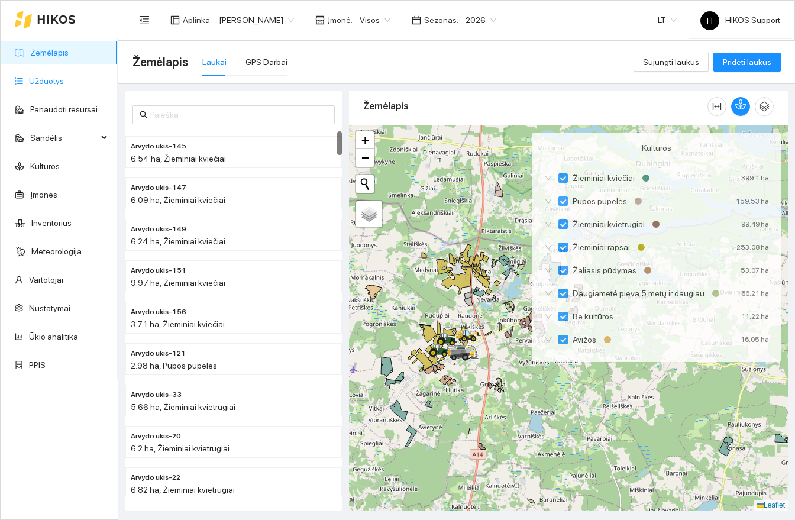
click at [50, 76] on link "Užduotys" at bounding box center [46, 80] width 35 height 9
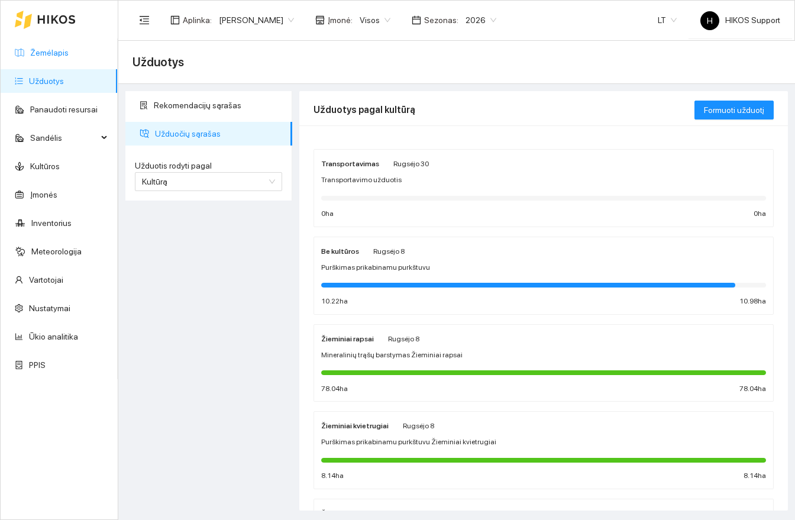
click at [47, 48] on link "Žemėlapis" at bounding box center [49, 52] width 38 height 9
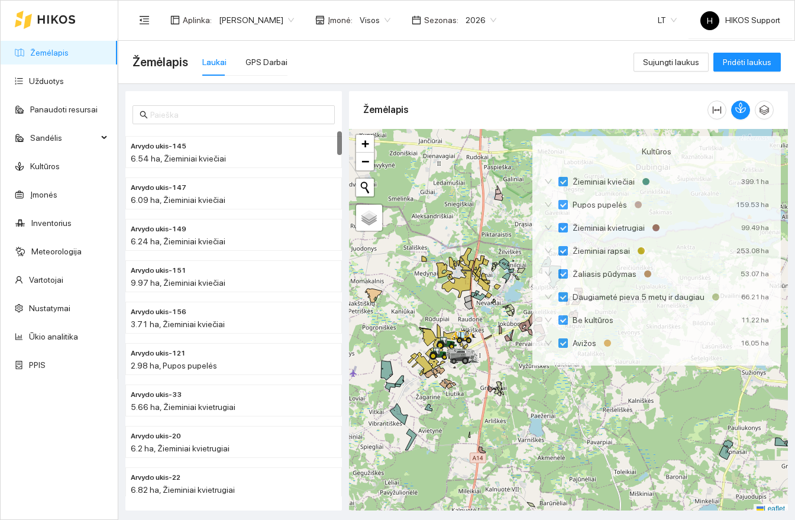
click at [470, 18] on span "2026" at bounding box center [480, 20] width 31 height 18
click at [463, 130] on div "2025" at bounding box center [470, 137] width 45 height 19
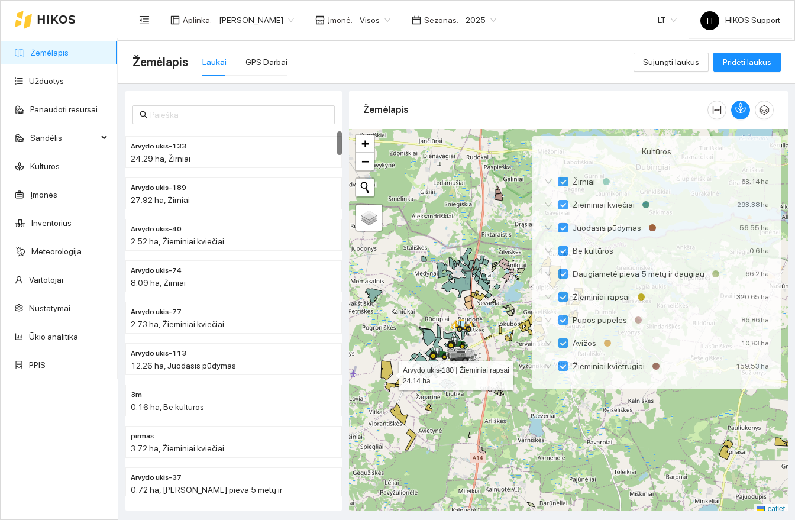
click at [388, 373] on icon at bounding box center [387, 371] width 12 height 20
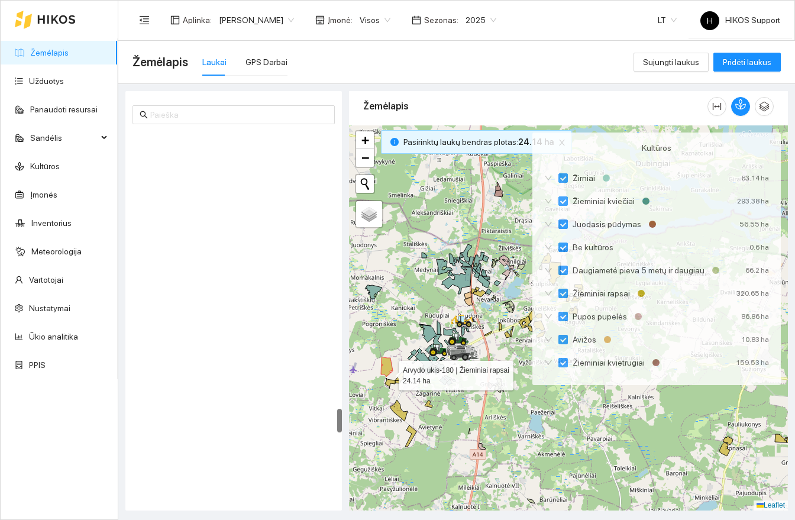
scroll to position [4171, 0]
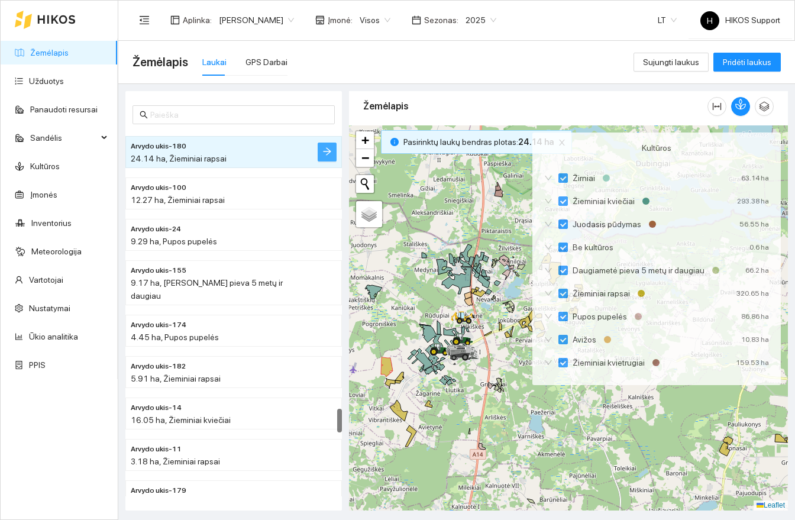
click at [329, 149] on icon "arrow-right" at bounding box center [326, 151] width 9 height 9
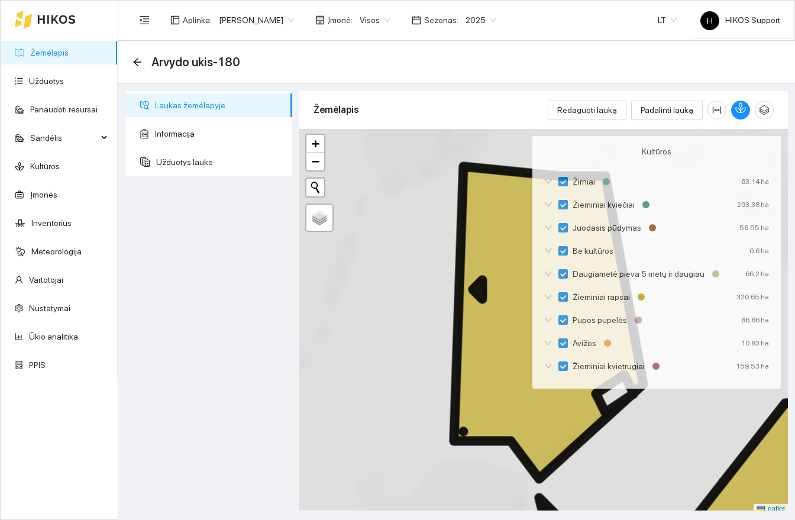
click at [329, 149] on div "+ − Nieko nerasta. Bandykite dar kartą. Žemėlapis Palydovas Leaflet" at bounding box center [543, 321] width 489 height 385
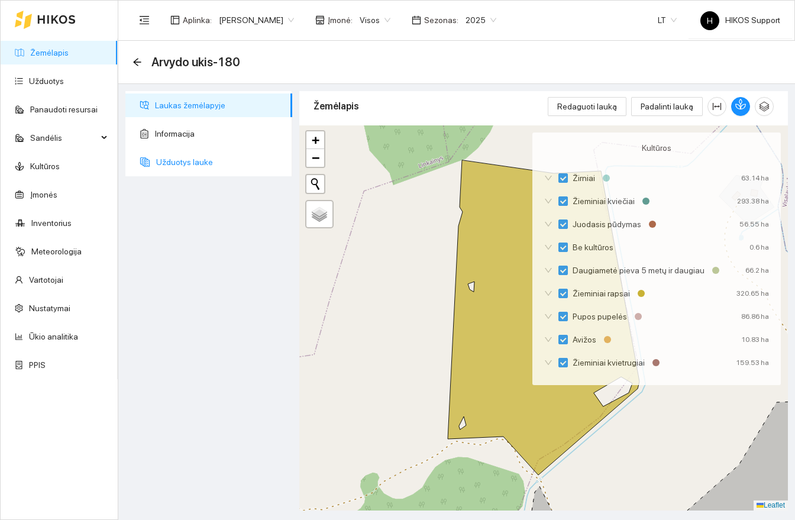
click at [199, 163] on span "Užduotys lauke" at bounding box center [219, 162] width 127 height 24
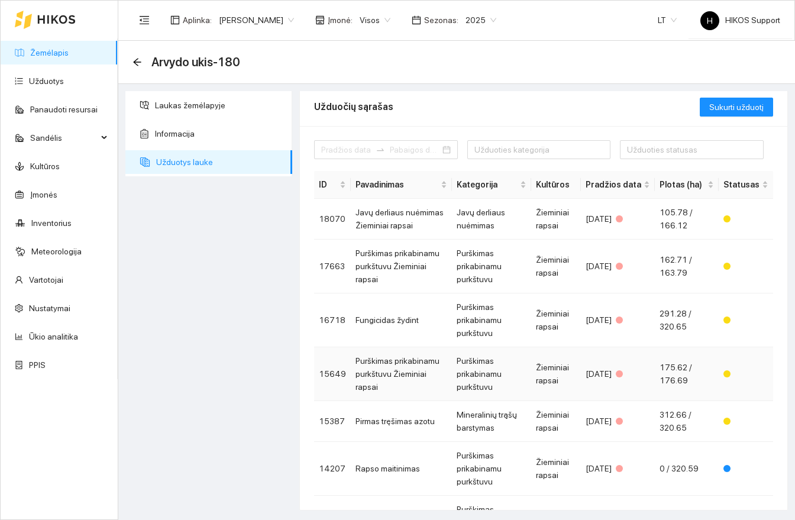
scroll to position [235, 0]
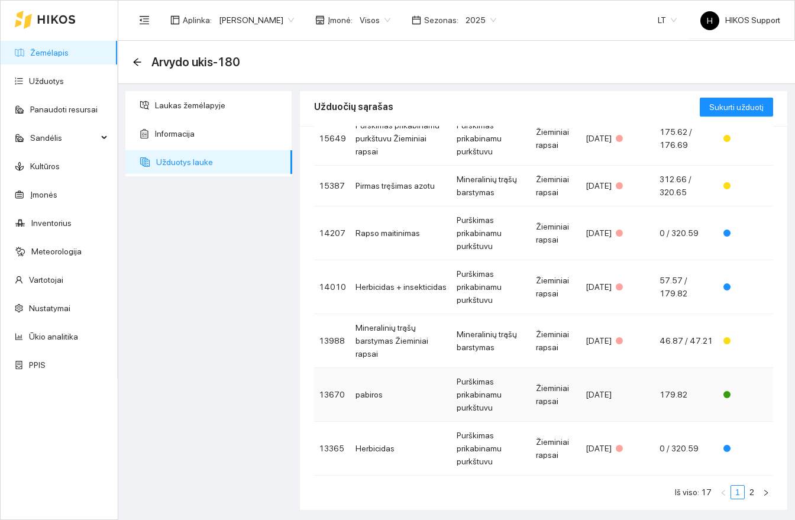
click at [428, 383] on td "pabiros" at bounding box center [401, 395] width 101 height 54
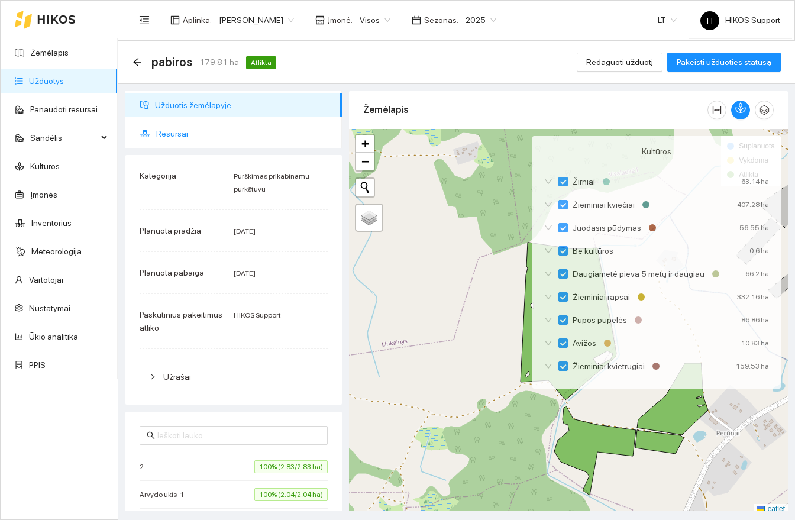
click at [175, 141] on span "Resursai" at bounding box center [244, 134] width 176 height 24
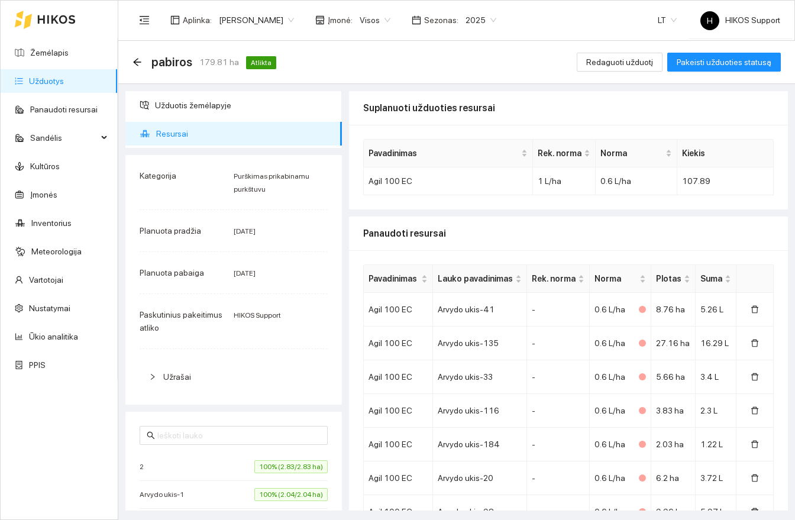
click at [645, 233] on div "Suplanuoti užduoties resursai Pavadinimas Rek. [PERSON_NAME] Agil 100 EC 1 L/ha…" at bounding box center [568, 300] width 446 height 419
